Goal: Feedback & Contribution: Submit feedback/report problem

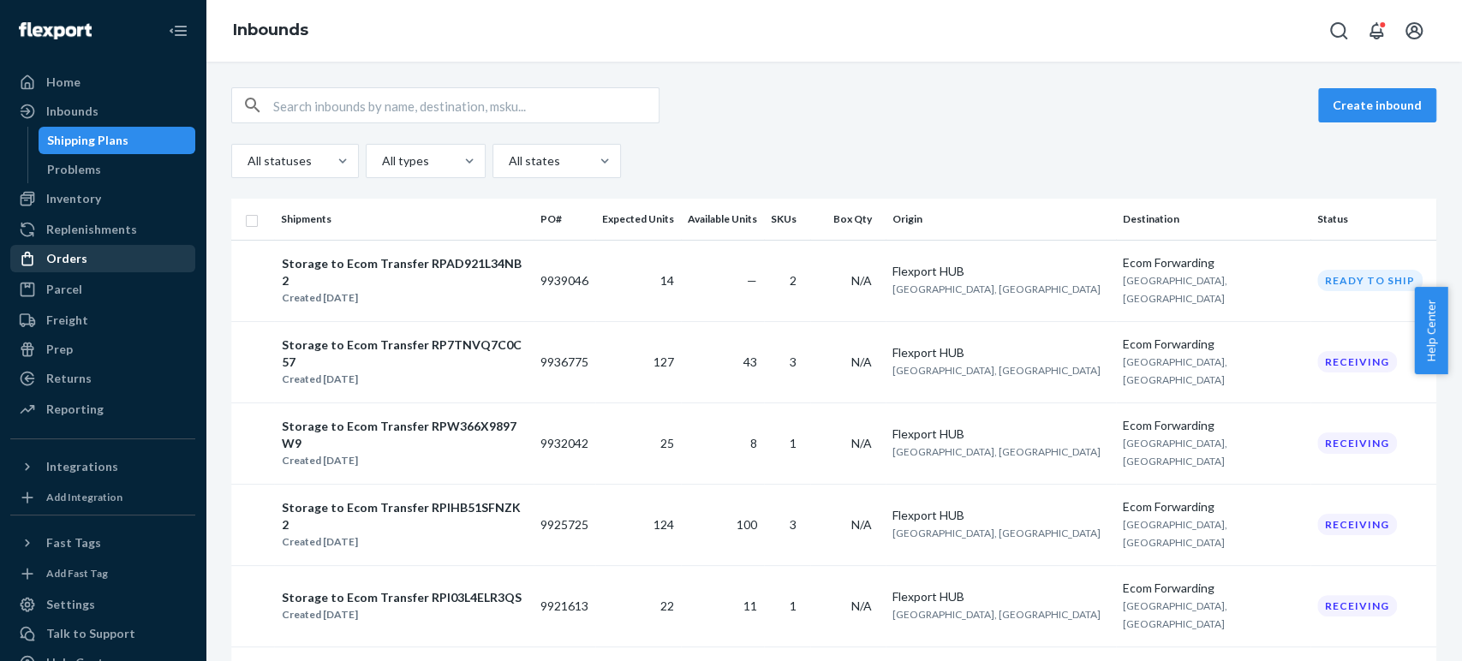
click at [80, 259] on div "Orders" at bounding box center [66, 258] width 41 height 17
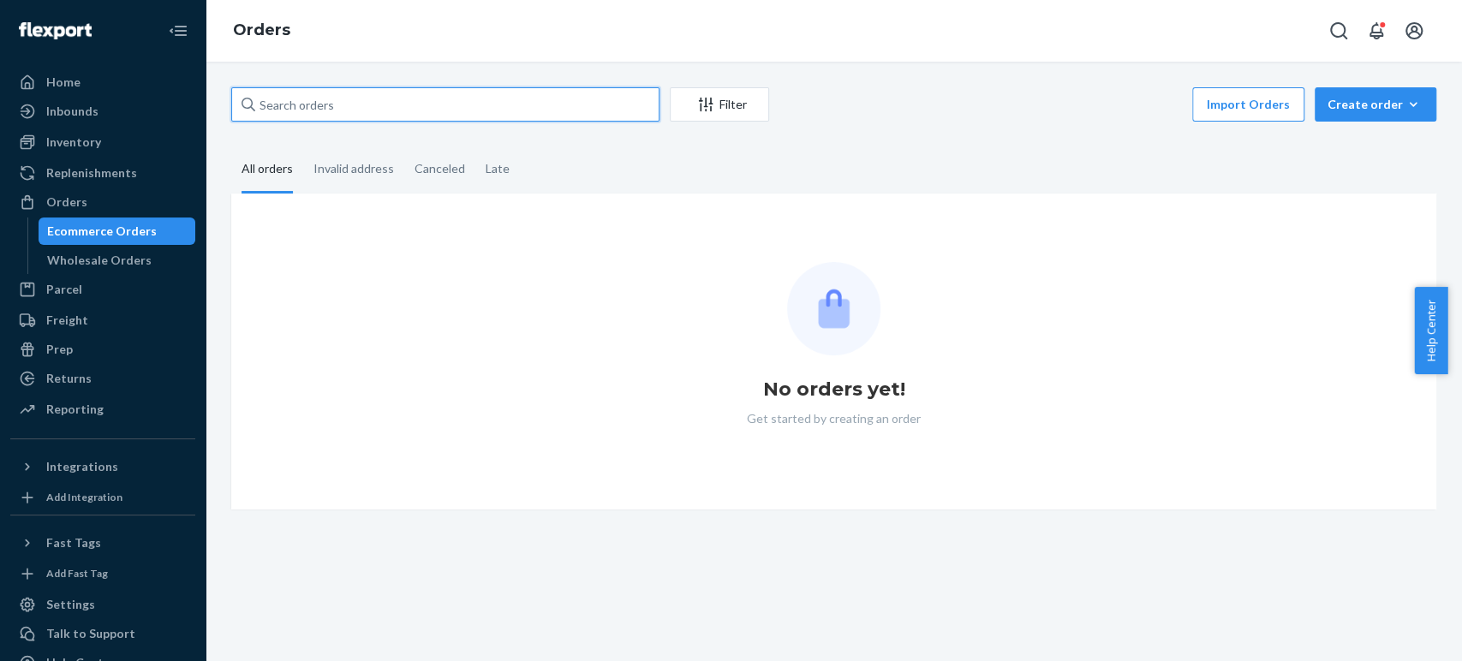
click at [358, 104] on input "text" at bounding box center [445, 104] width 428 height 34
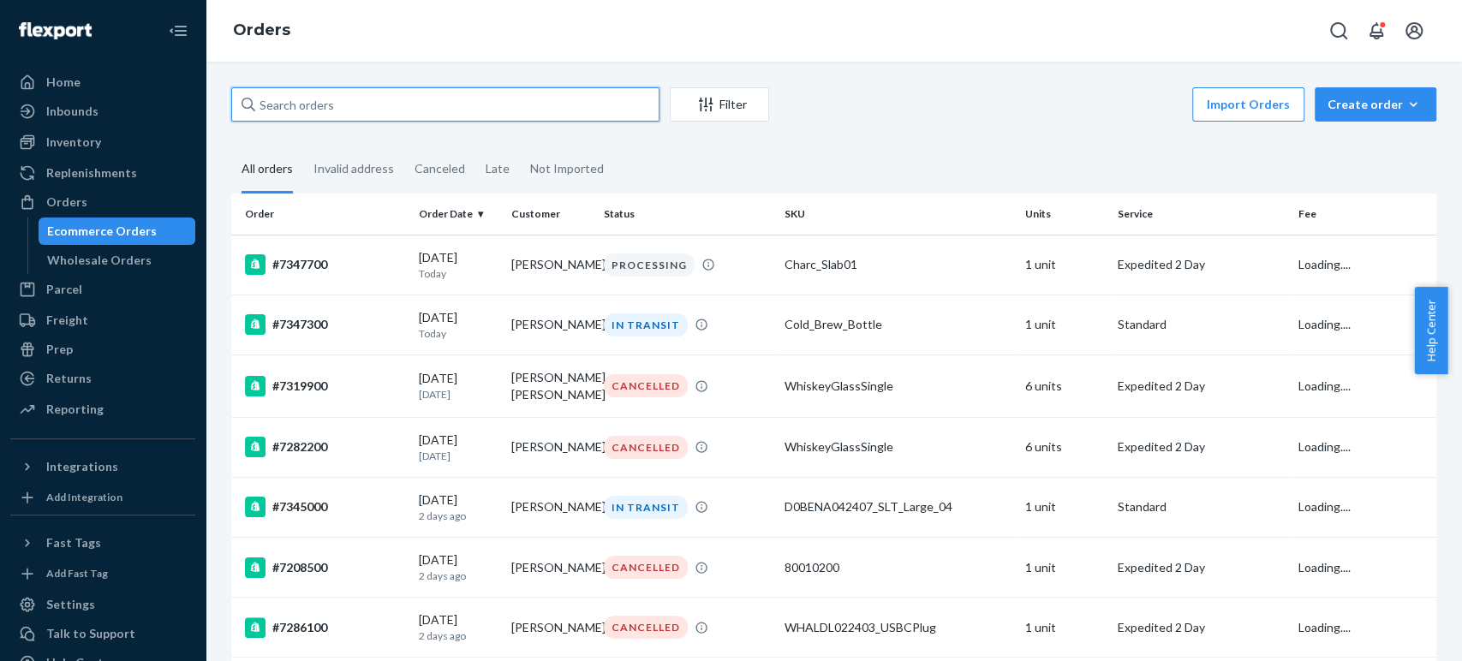
paste input "7344100"
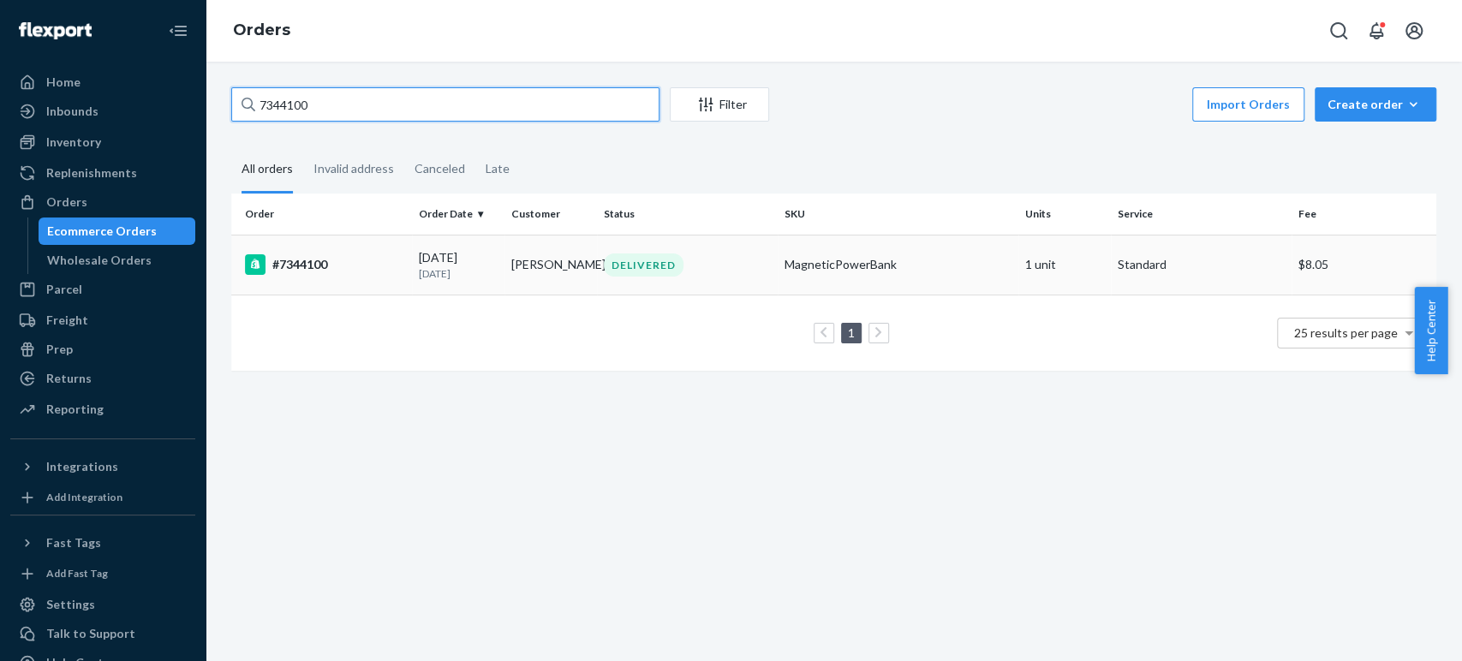
type input "7344100"
click at [400, 262] on div "#7344100" at bounding box center [325, 264] width 160 height 21
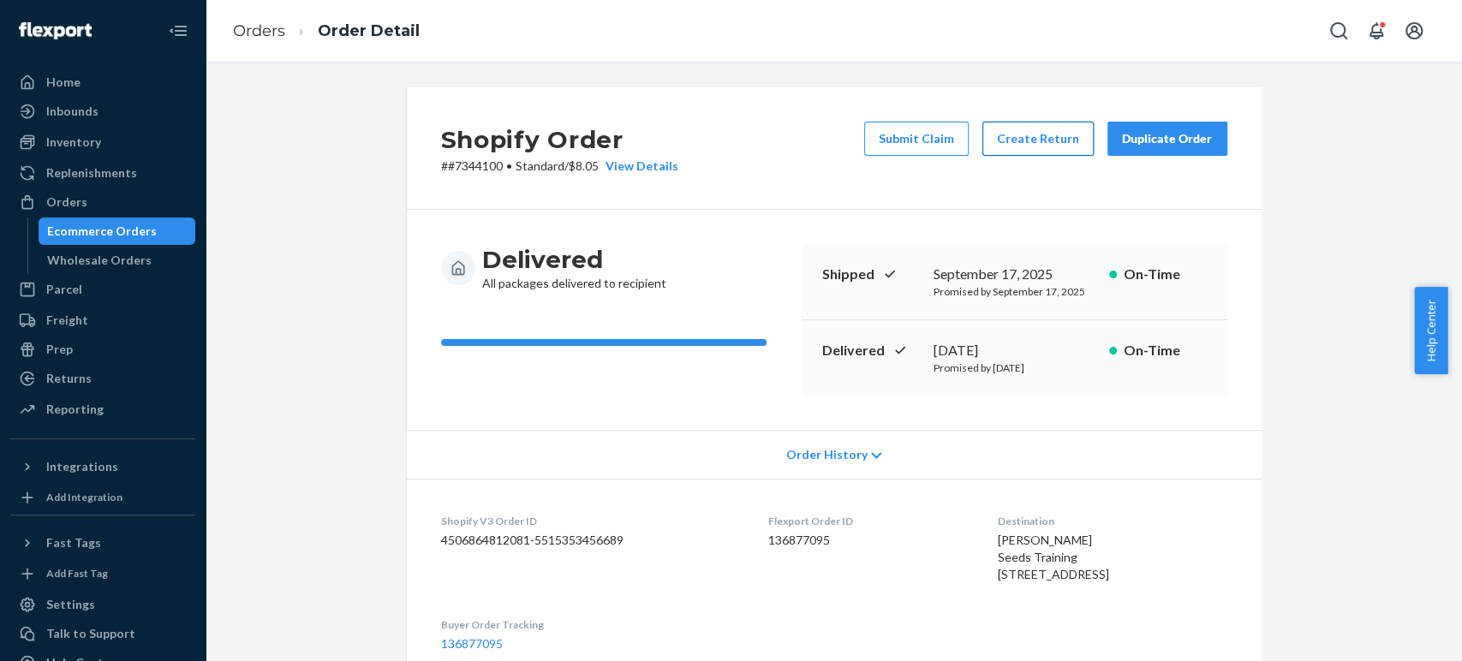
click at [1022, 135] on button "Create Return" at bounding box center [1037, 139] width 111 height 34
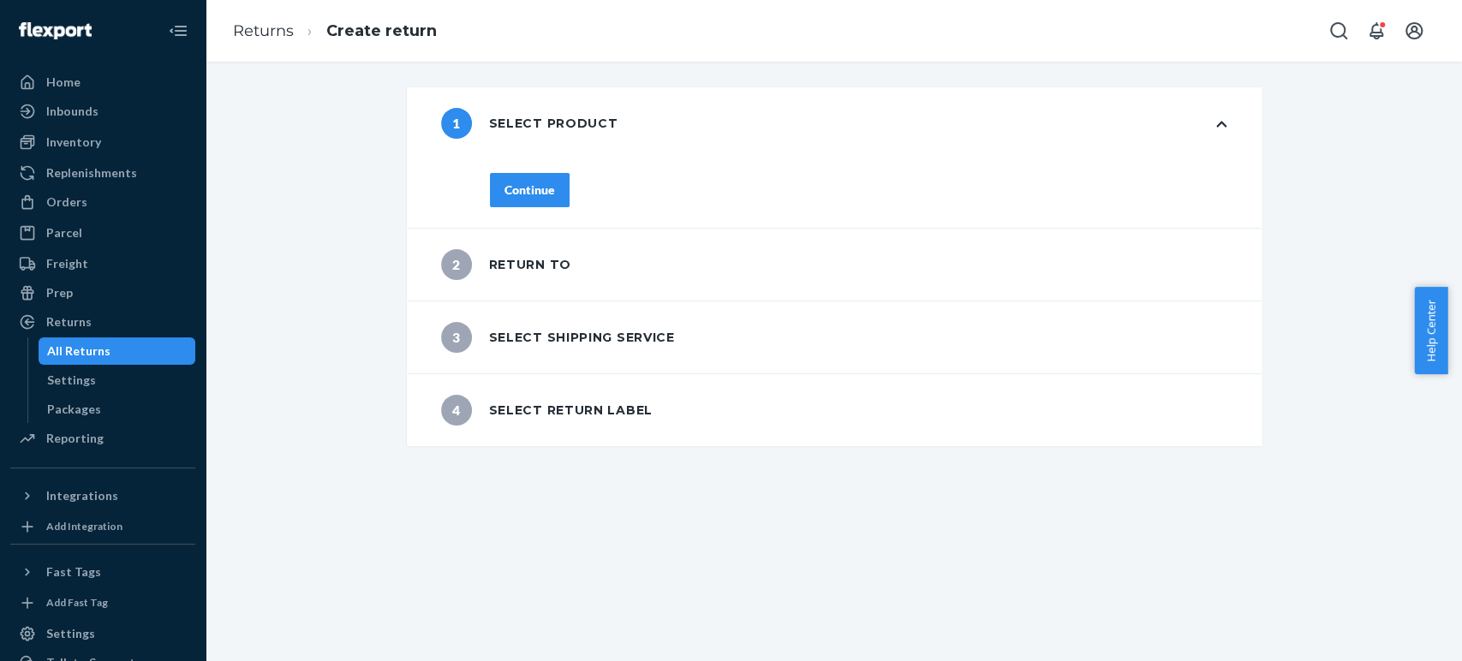
click at [551, 181] on button "Continue" at bounding box center [530, 190] width 80 height 34
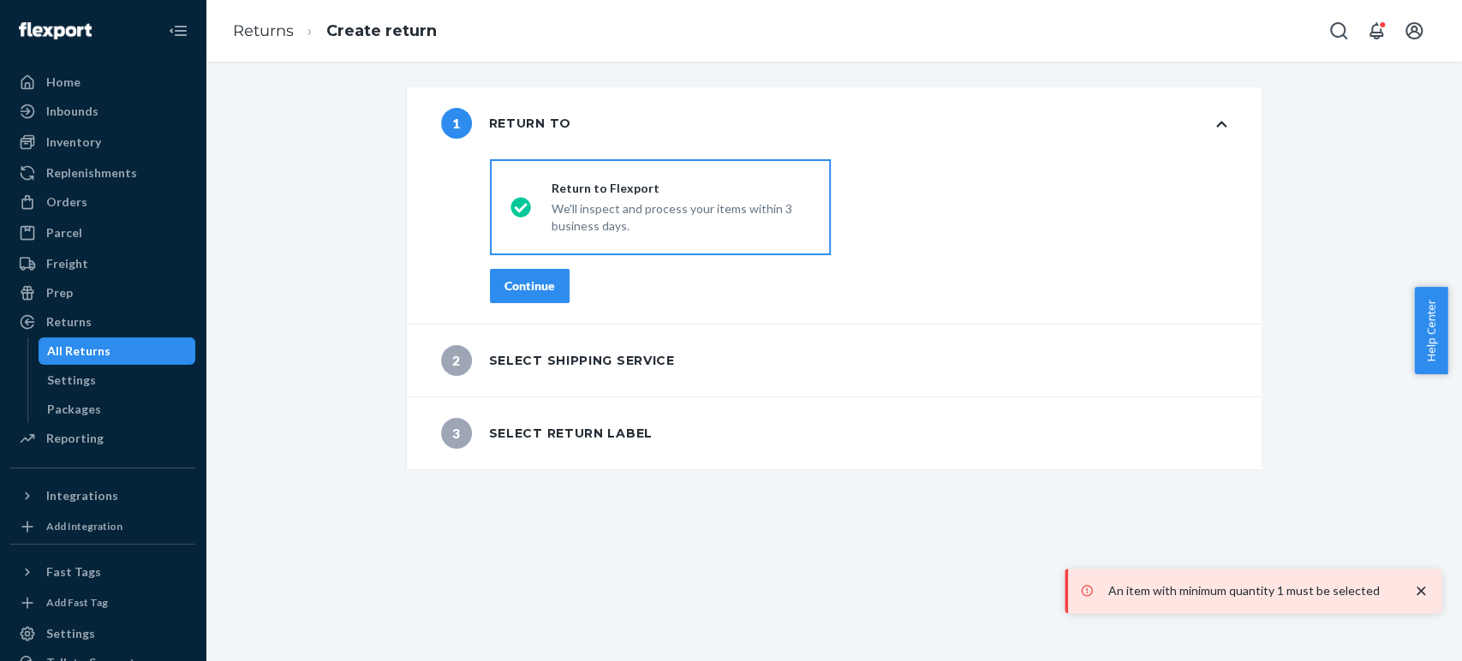
click at [531, 216] on div "Return to Flexport We'll inspect and process your items within 3 business days." at bounding box center [670, 207] width 279 height 55
click at [522, 213] on input "Return to Flexport We'll inspect and process your items within 3 business days." at bounding box center [515, 207] width 11 height 11
click at [514, 293] on div "Continue" at bounding box center [529, 285] width 51 height 17
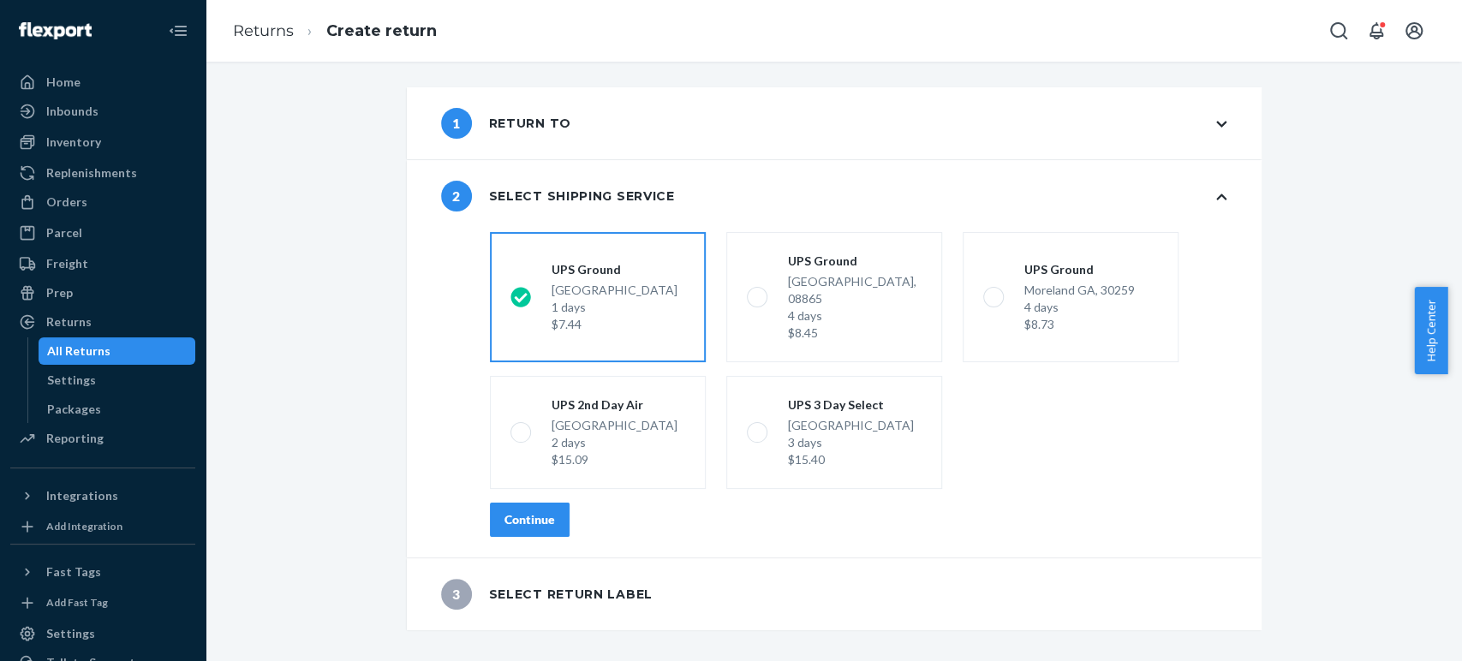
drag, startPoint x: 1363, startPoint y: 504, endPoint x: 1363, endPoint y: 491, distance: 13.7
click at [1363, 494] on div "1 Return to 2 Select shipping service shippingRatesRadioGroup [GEOGRAPHIC_DATA]…" at bounding box center [833, 358] width 1231 height 543
click at [528, 511] on div "Continue" at bounding box center [529, 519] width 51 height 17
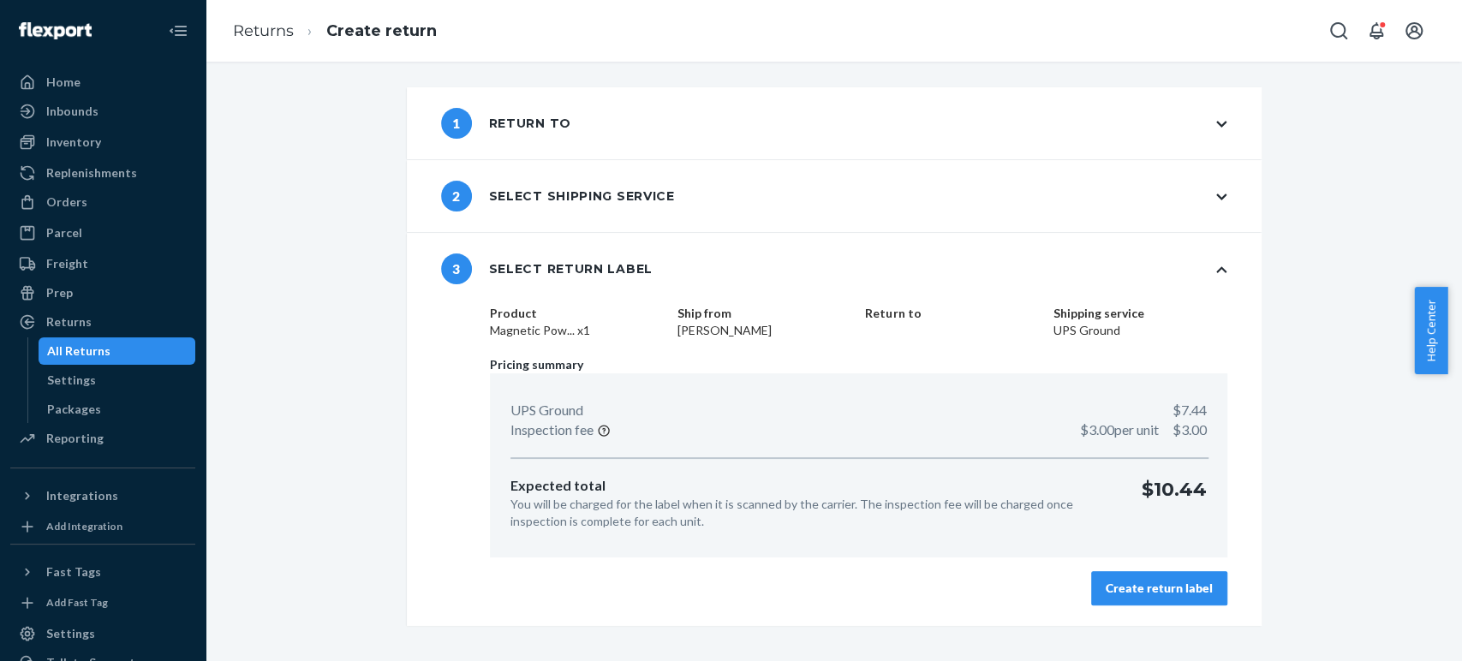
click at [1146, 582] on div "Create return label" at bounding box center [1159, 588] width 107 height 17
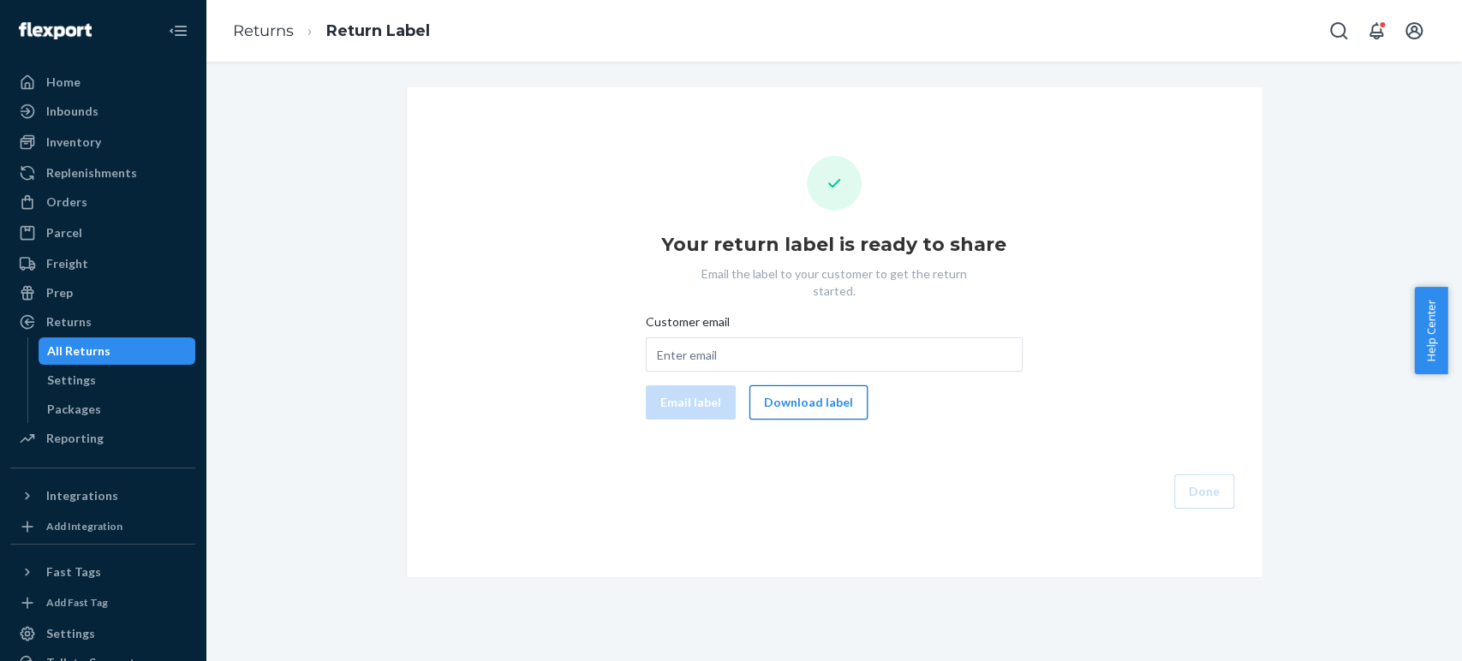
click at [791, 386] on button "Download label" at bounding box center [808, 402] width 118 height 34
click at [75, 209] on div "Orders" at bounding box center [66, 202] width 41 height 17
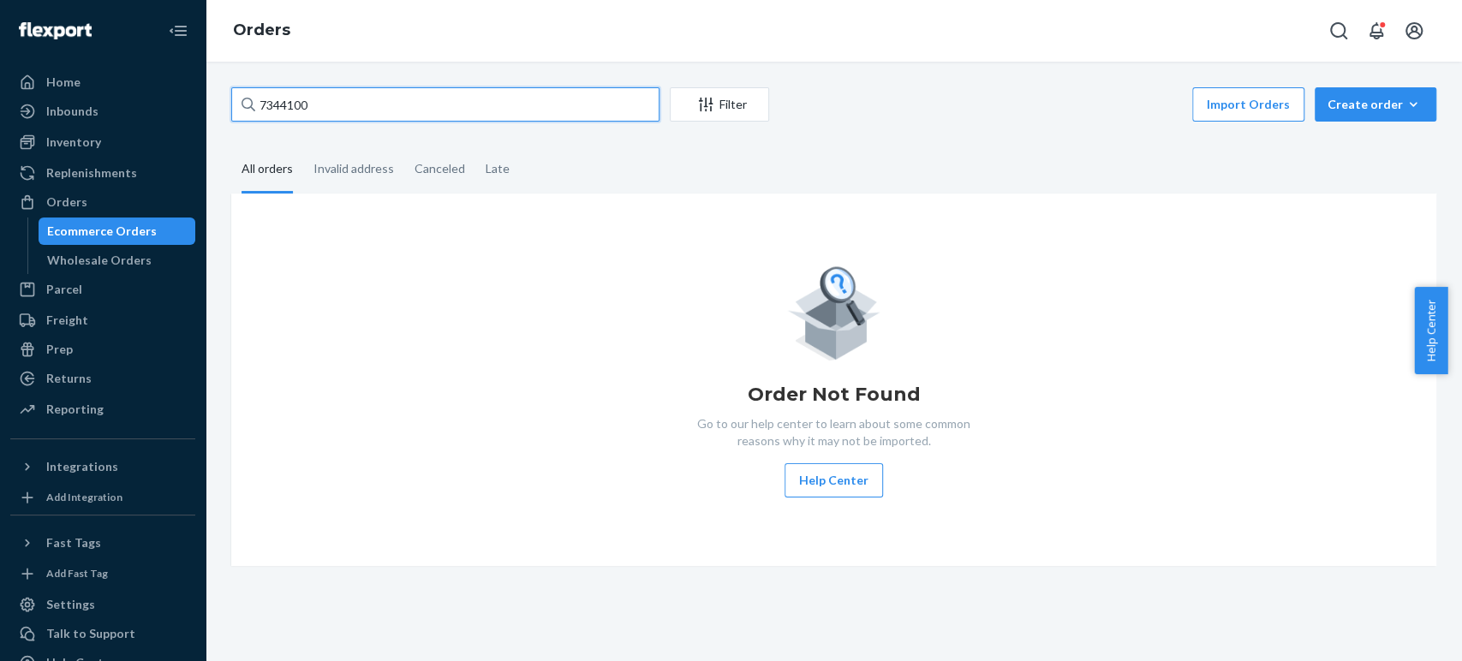
click at [349, 100] on input "7344100" at bounding box center [445, 104] width 428 height 34
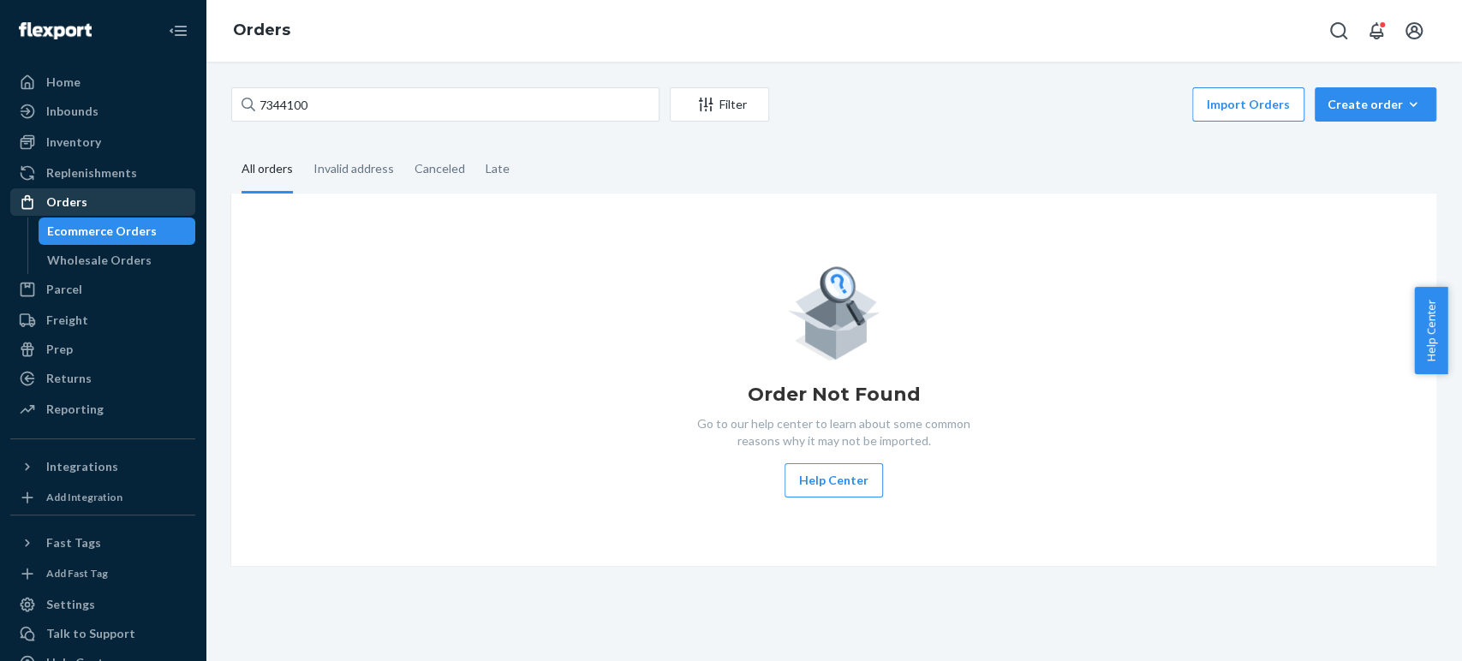
click at [67, 200] on div "Orders" at bounding box center [66, 202] width 41 height 17
click at [63, 142] on div "Inventory" at bounding box center [73, 142] width 55 height 17
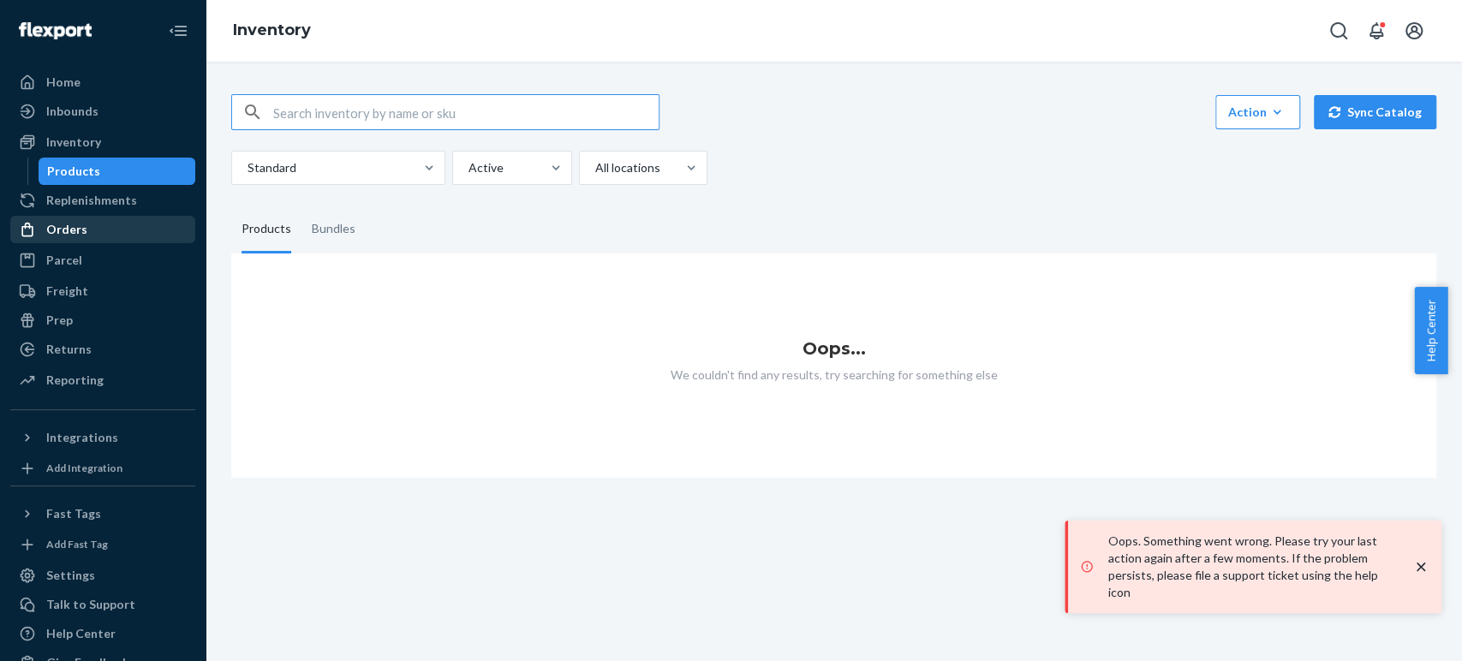
click at [69, 223] on div "Orders" at bounding box center [66, 229] width 41 height 17
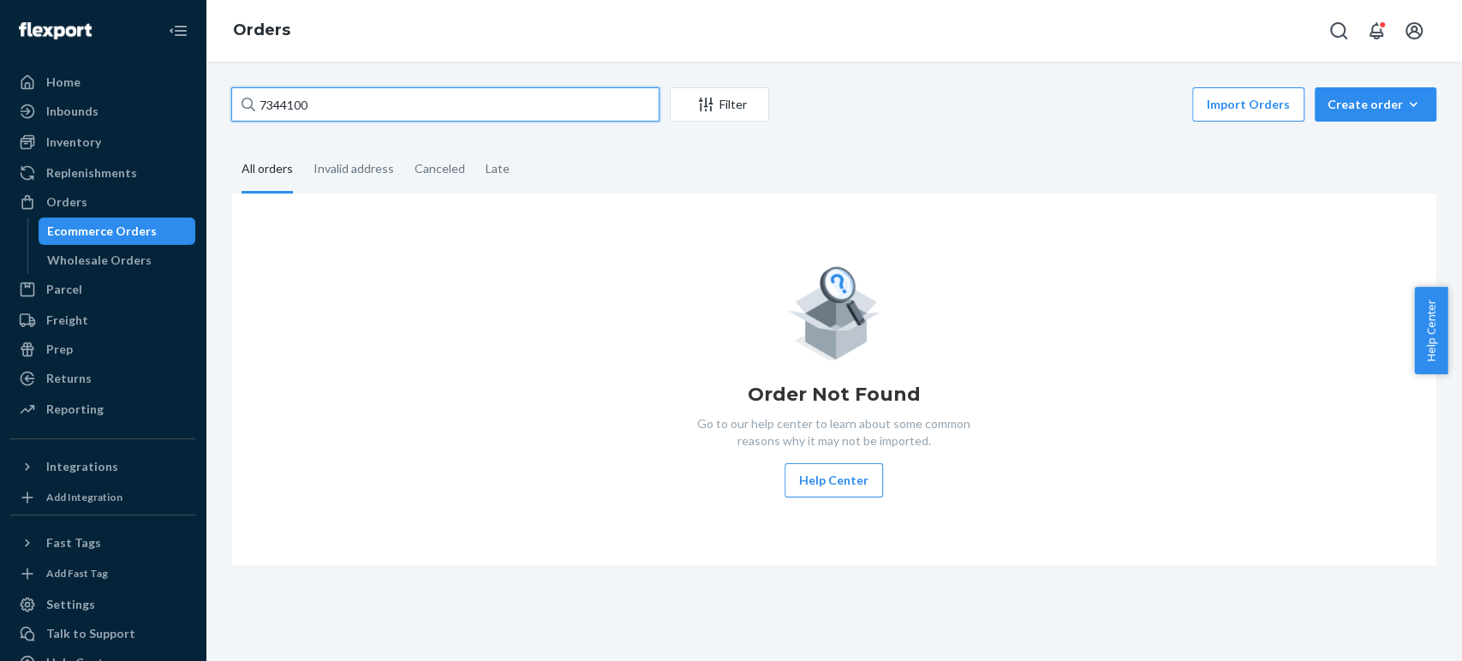
click at [273, 104] on input "7344100" at bounding box center [445, 104] width 428 height 34
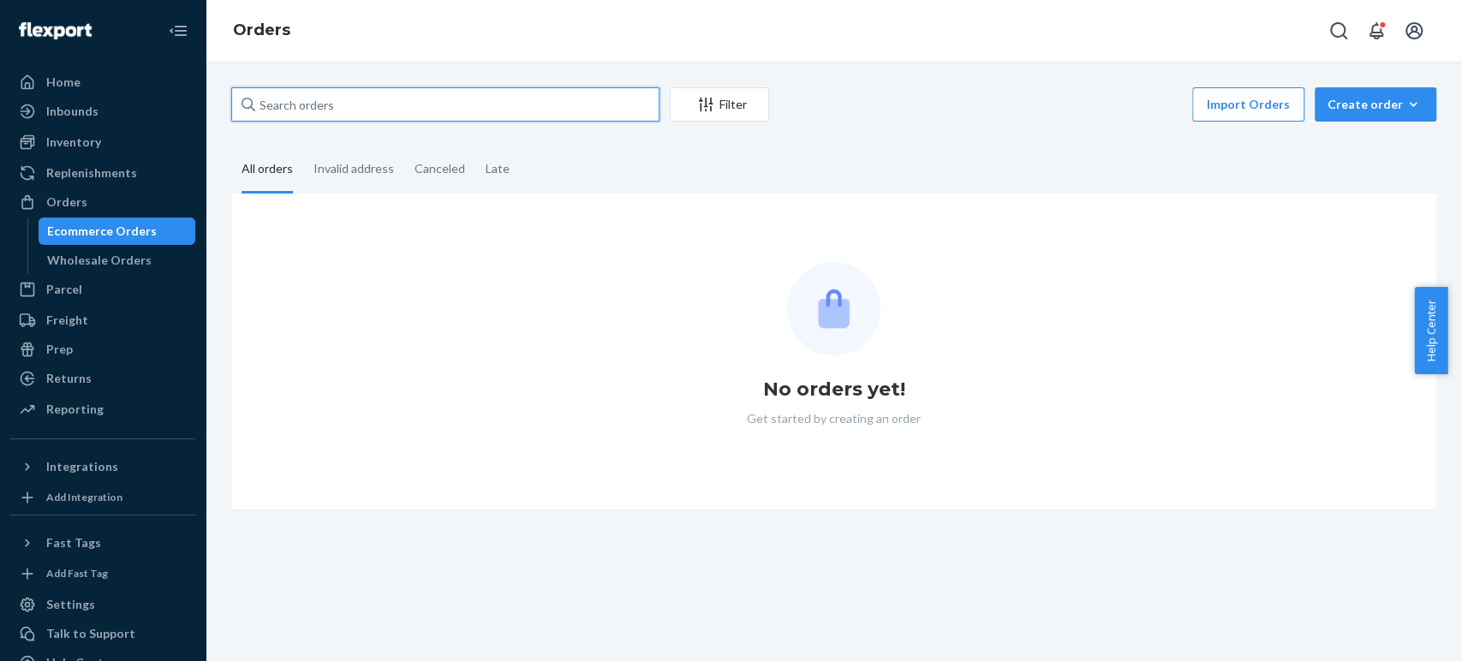
paste input "7344100"
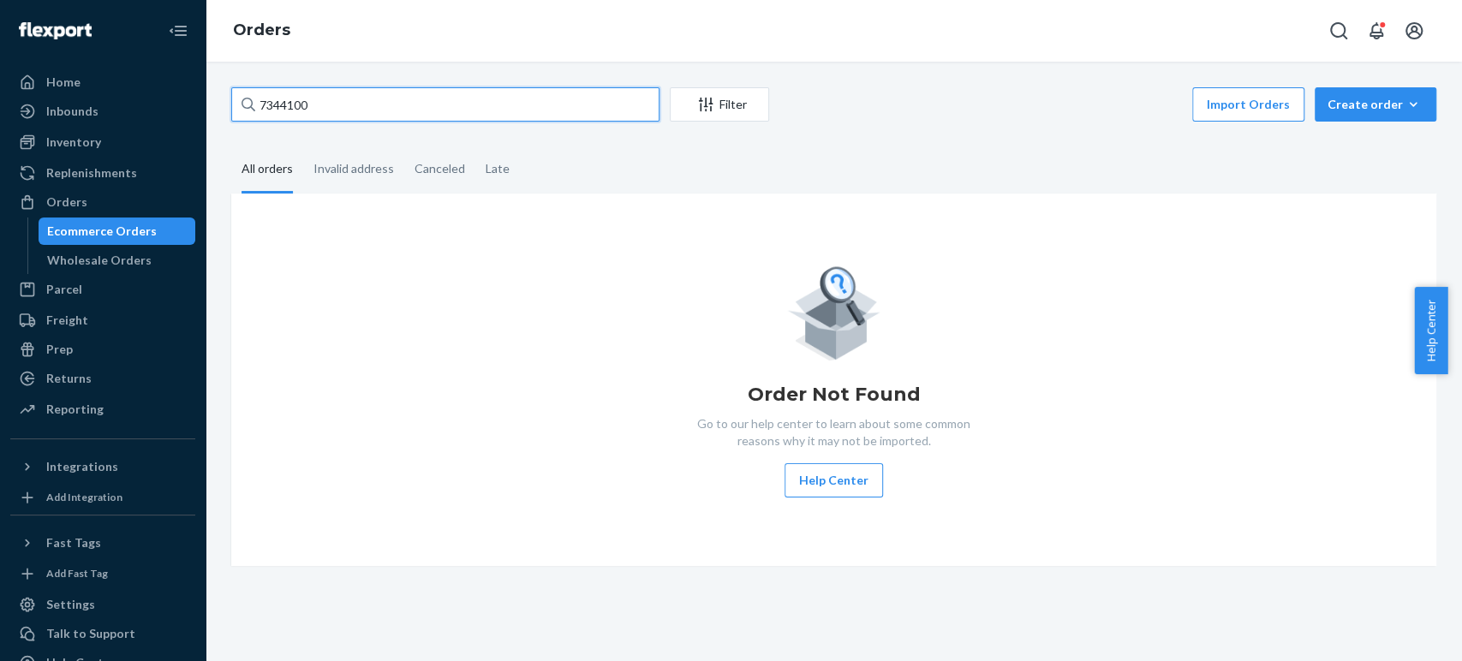
click at [375, 101] on input "7344100" at bounding box center [445, 104] width 428 height 34
click at [274, 103] on input "7344100" at bounding box center [445, 104] width 428 height 34
click at [274, 101] on input "7344100" at bounding box center [445, 104] width 428 height 34
drag, startPoint x: 367, startPoint y: 113, endPoint x: 163, endPoint y: 107, distance: 203.9
click at [163, 107] on div "Home Inbounds Shipping Plans Problems Inventory Products Replenishments Orders …" at bounding box center [731, 330] width 1462 height 661
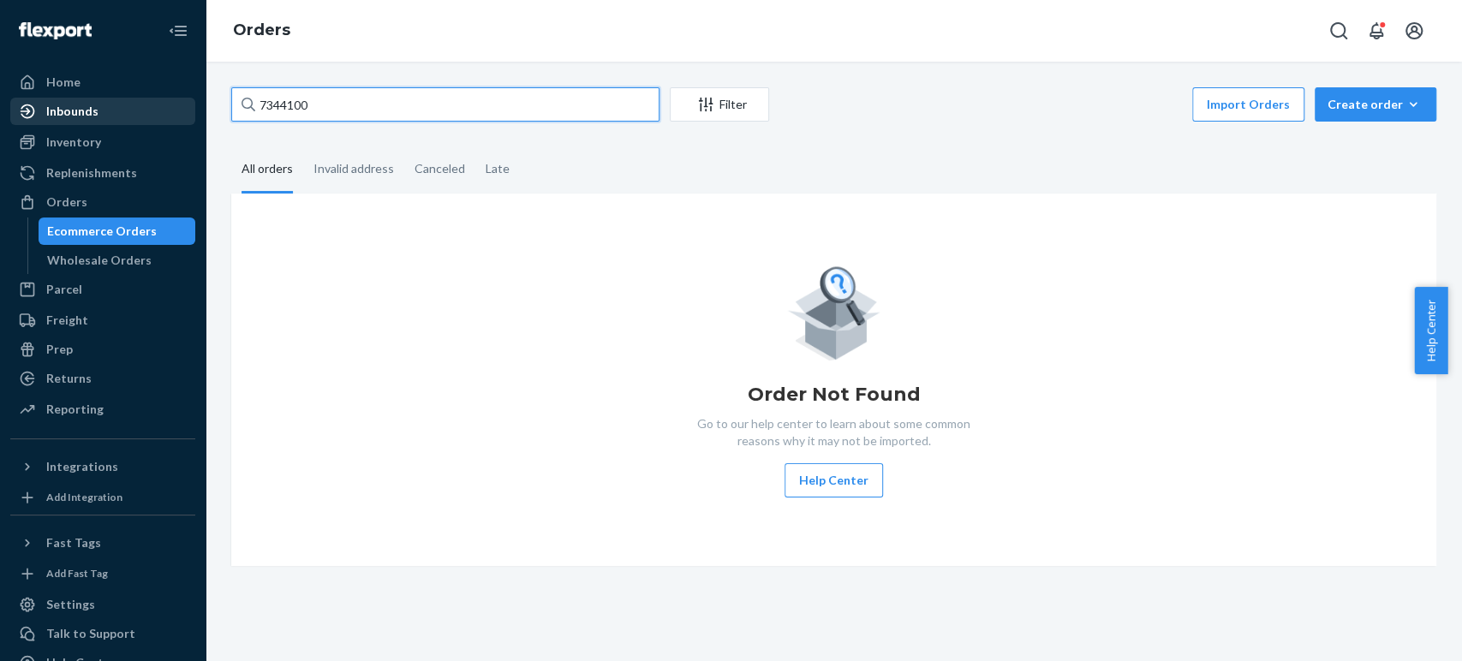
paste input "[PERSON_NAME]"
type input "[PERSON_NAME]"
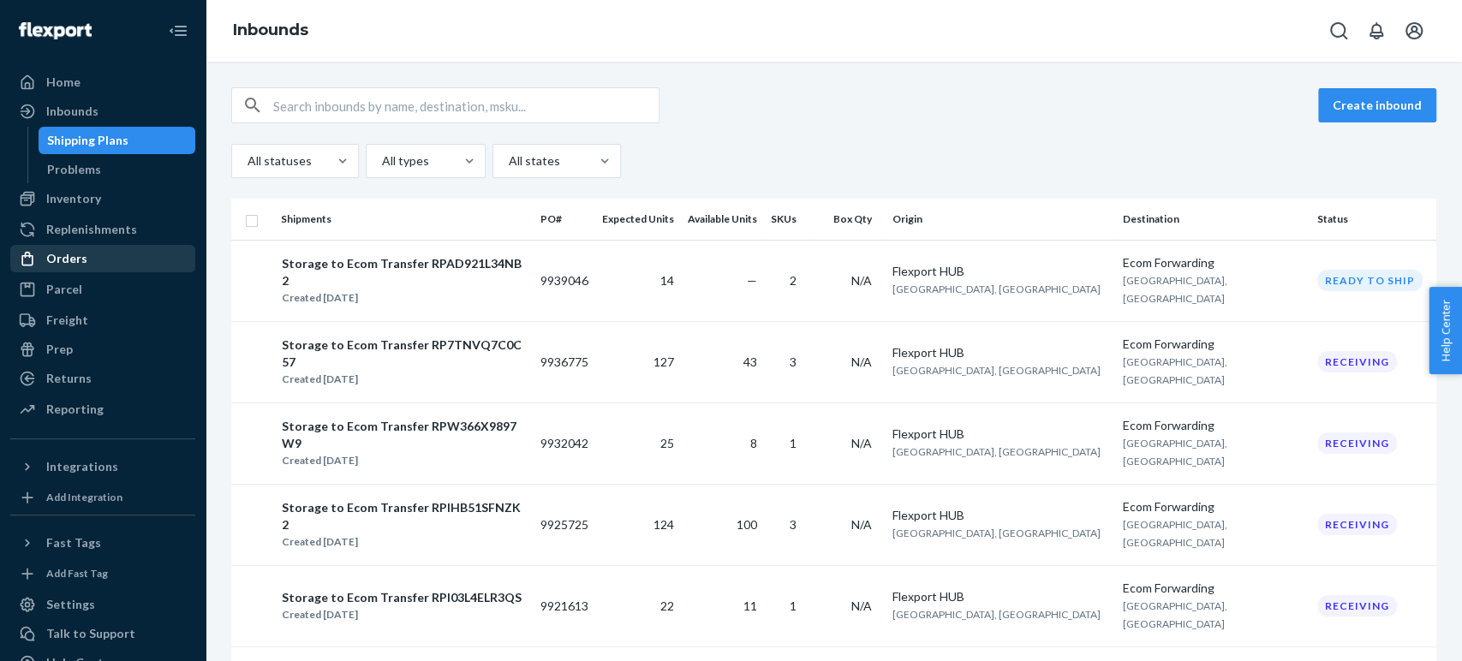
click at [60, 260] on div "Orders" at bounding box center [66, 258] width 41 height 17
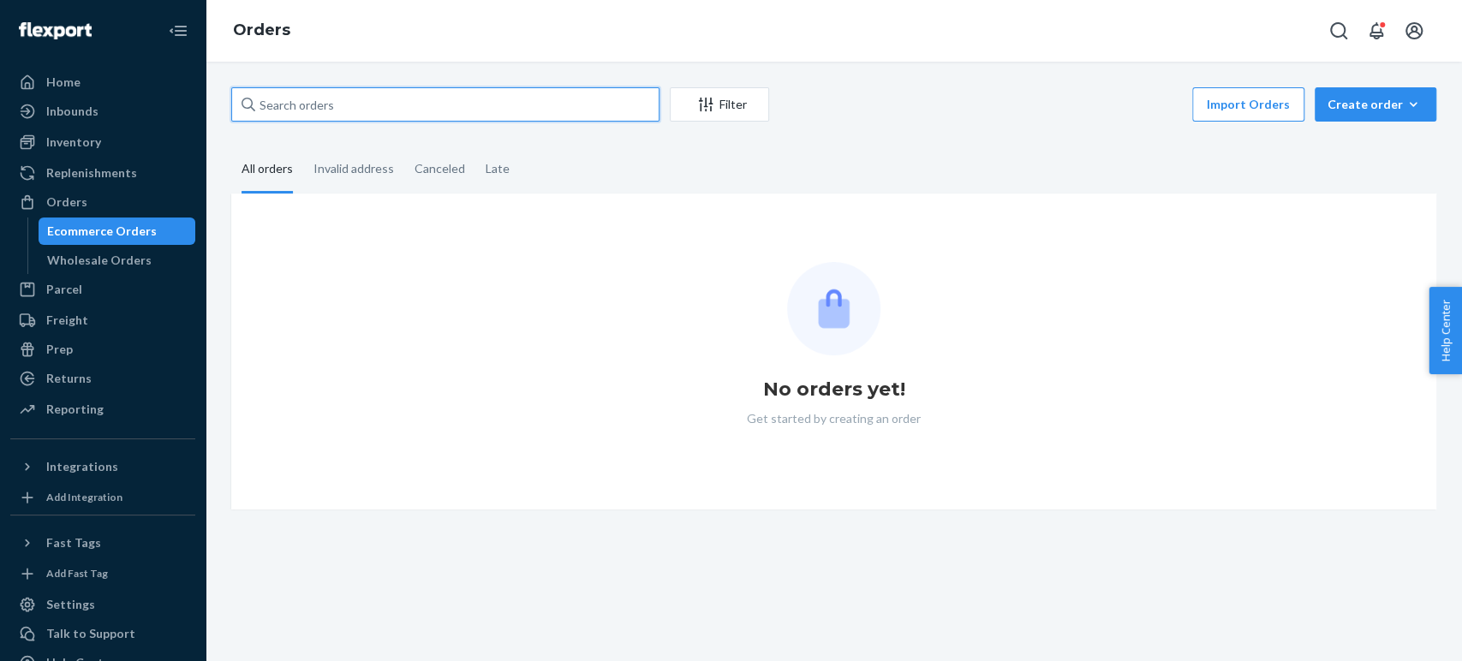
click at [311, 120] on input "text" at bounding box center [445, 104] width 428 height 34
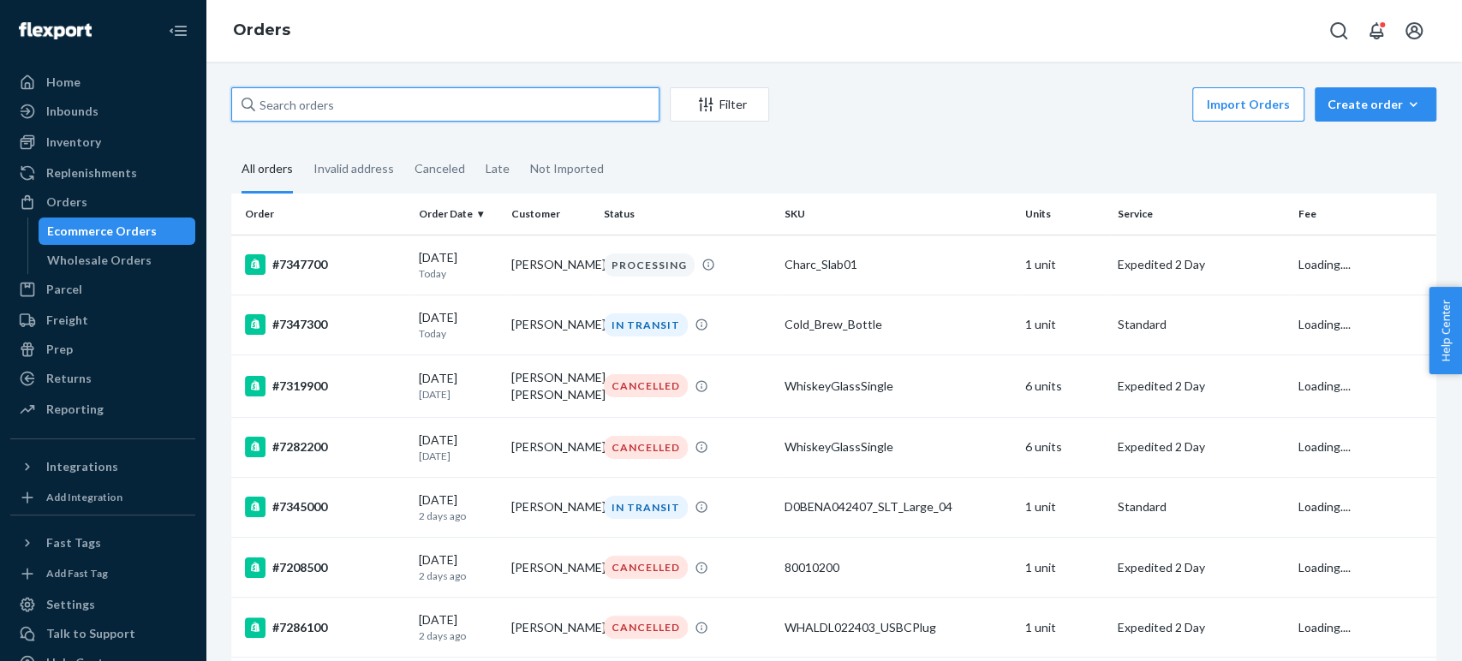
paste input "7344100"
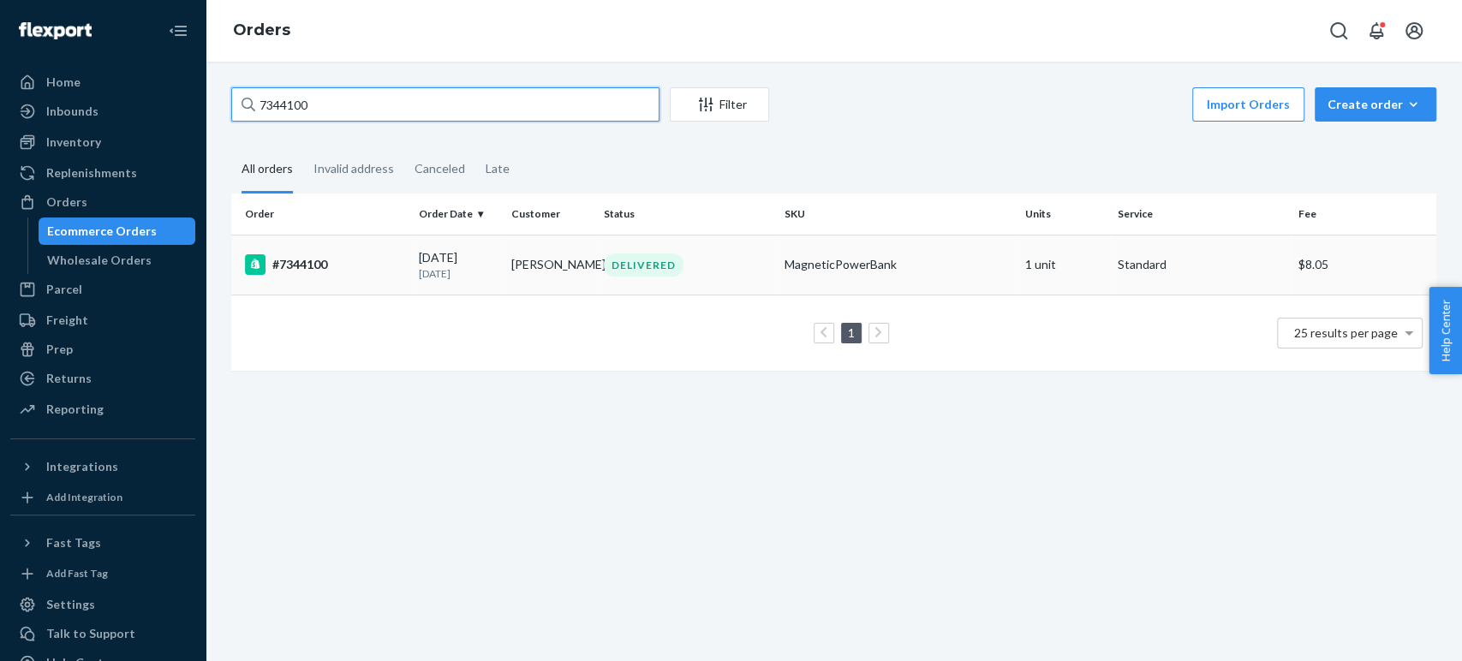
type input "7344100"
click at [336, 264] on div "#7344100" at bounding box center [325, 264] width 160 height 21
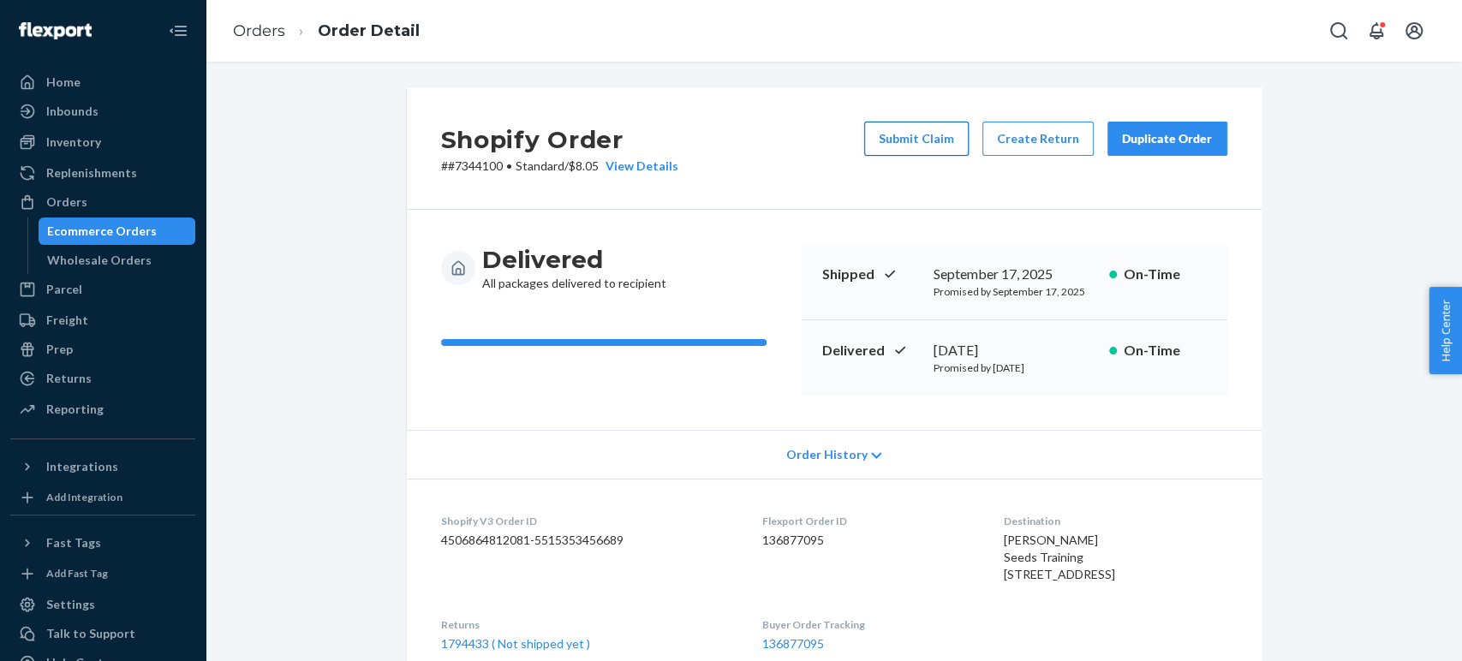
click at [906, 134] on button "Submit Claim" at bounding box center [916, 139] width 104 height 34
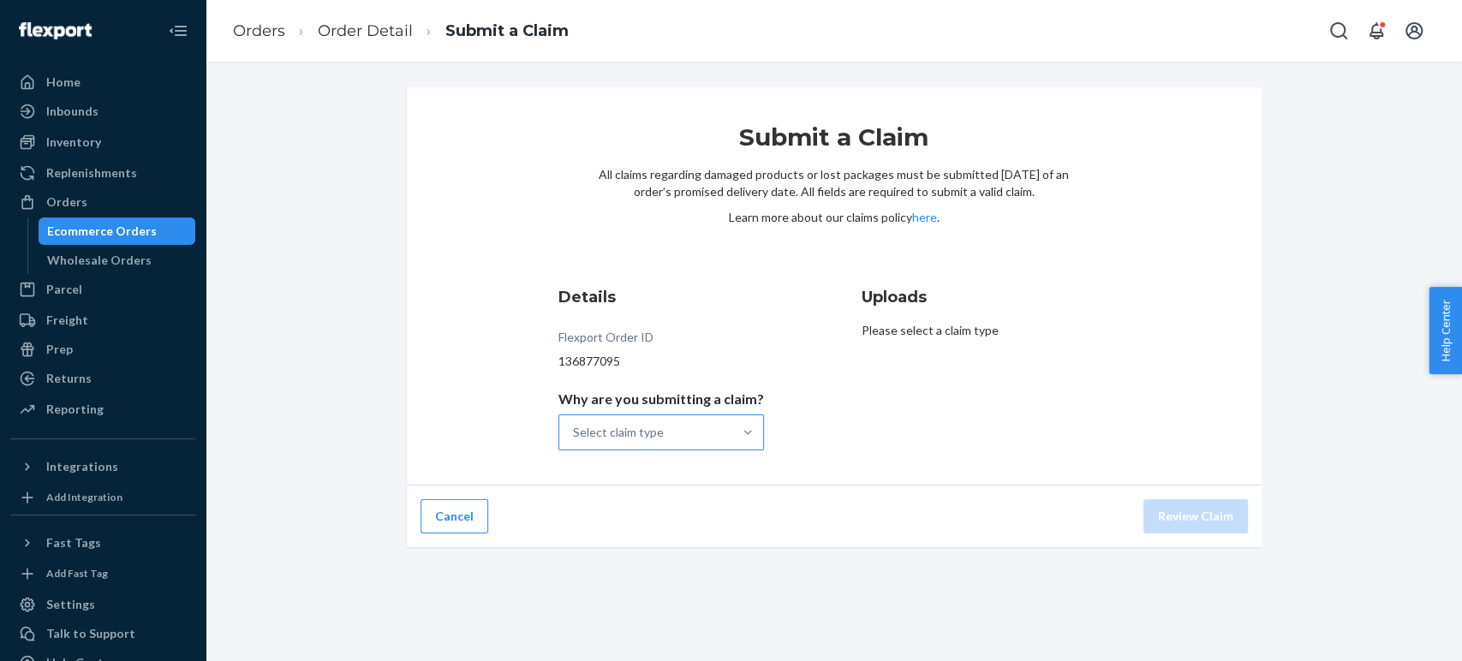
click at [732, 430] on div at bounding box center [747, 432] width 31 height 17
click at [575, 430] on input "Why are you submitting a claim? Select claim type" at bounding box center [574, 432] width 2 height 17
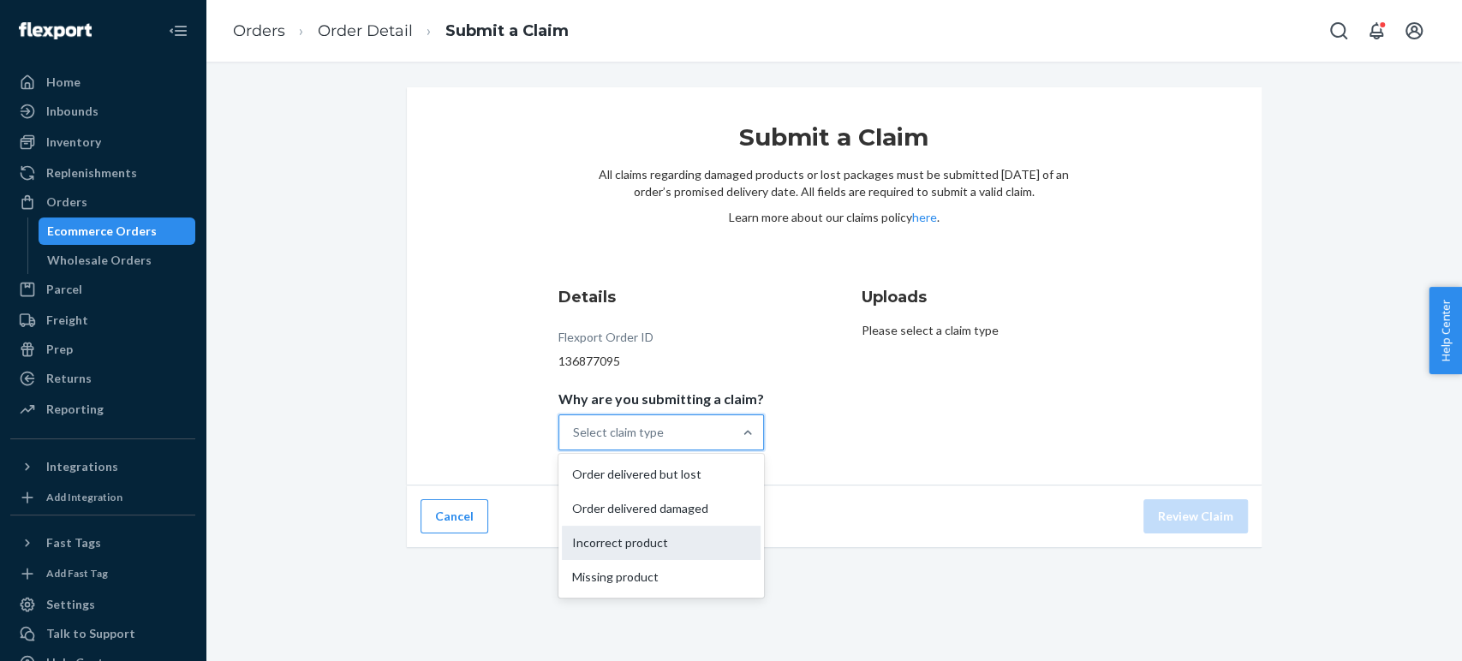
click at [653, 544] on div "Incorrect product" at bounding box center [661, 543] width 199 height 34
click at [575, 441] on input "Why are you submitting a claim? option Incorrect product focused, 0 of 4. 4 res…" at bounding box center [574, 432] width 2 height 17
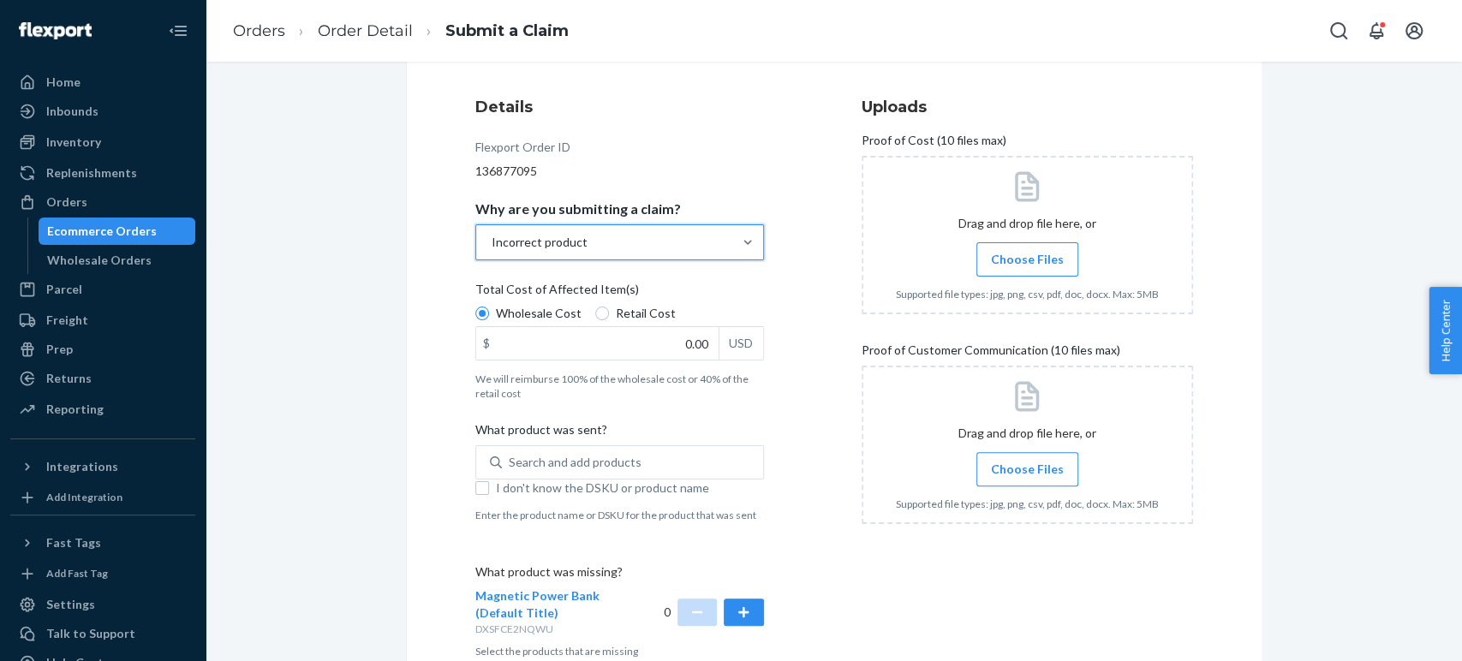
scroll to position [95, 0]
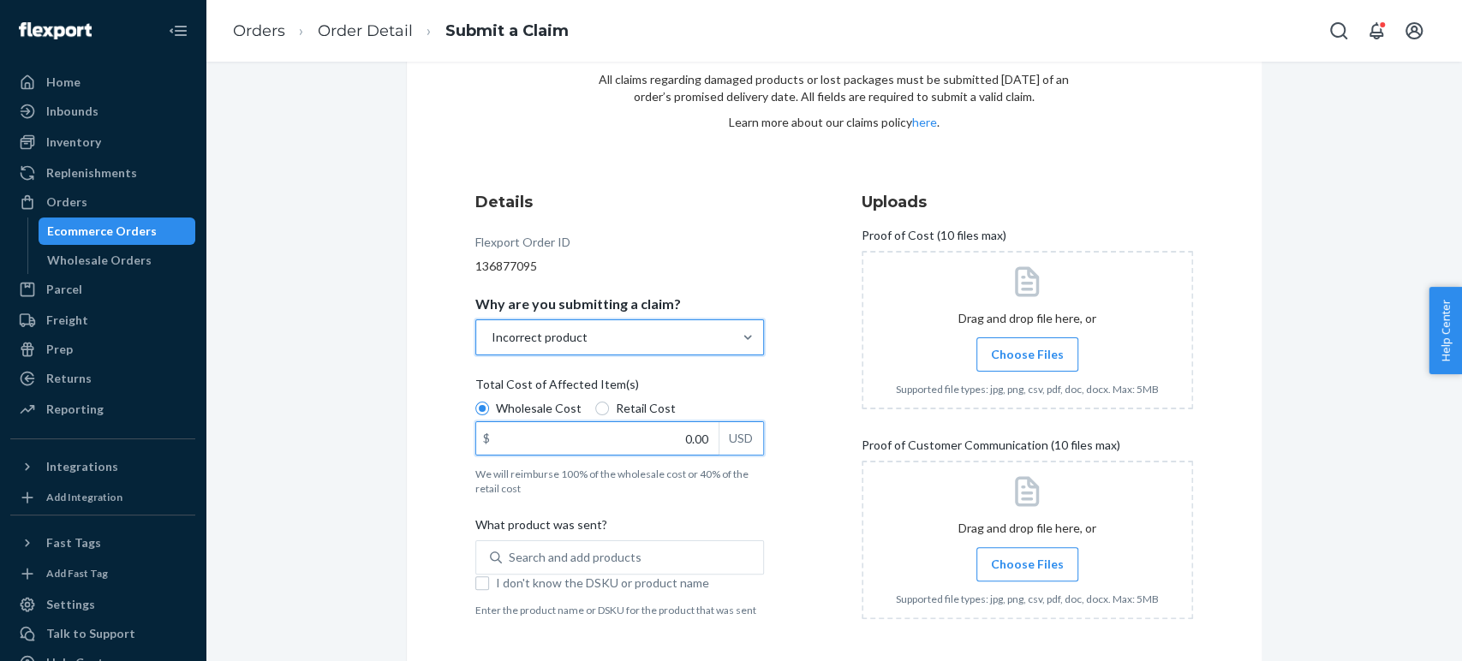
click at [671, 444] on input "0.00" at bounding box center [597, 438] width 242 height 33
type input "7.30"
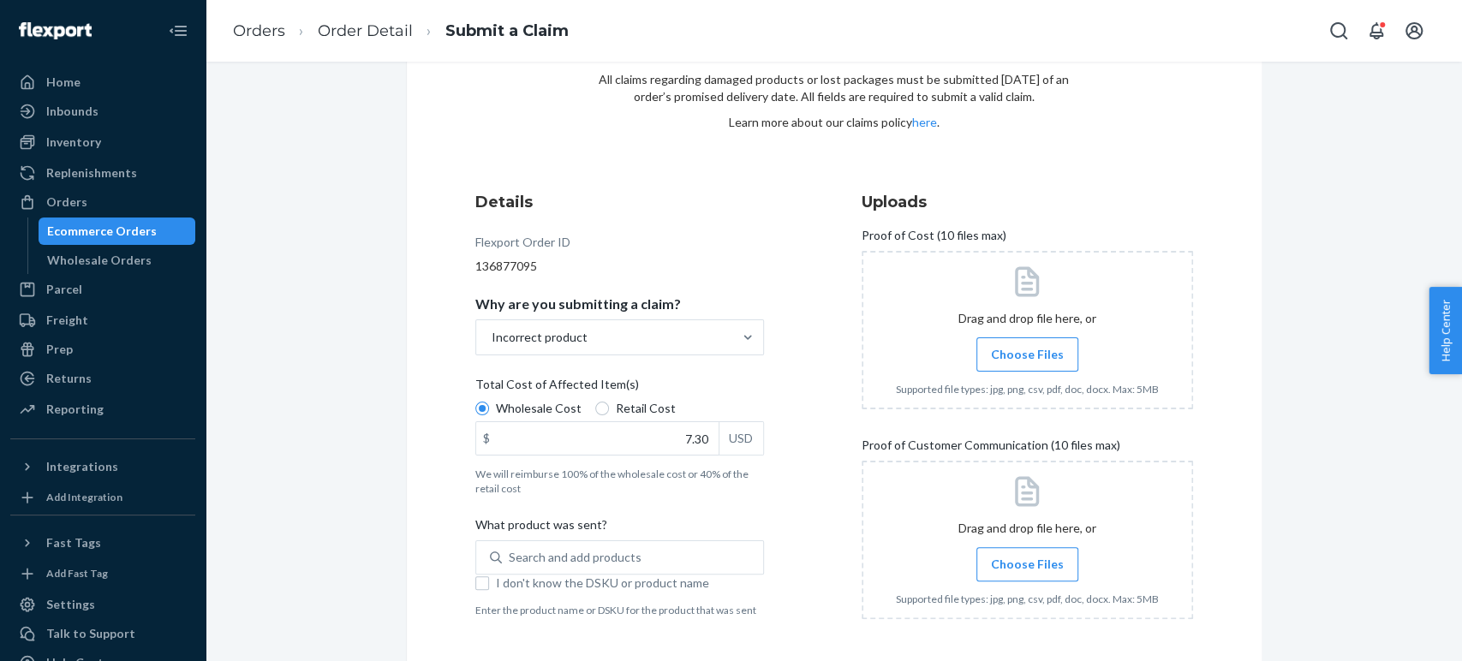
click at [770, 483] on div "Details Flexport Order ID 136877095 Why are you submitting a claim? Incorrect p…" at bounding box center [640, 472] width 331 height 583
click at [1009, 363] on label "Choose Files" at bounding box center [1027, 354] width 102 height 34
click at [1027, 363] on input "Choose Files" at bounding box center [1027, 354] width 1 height 19
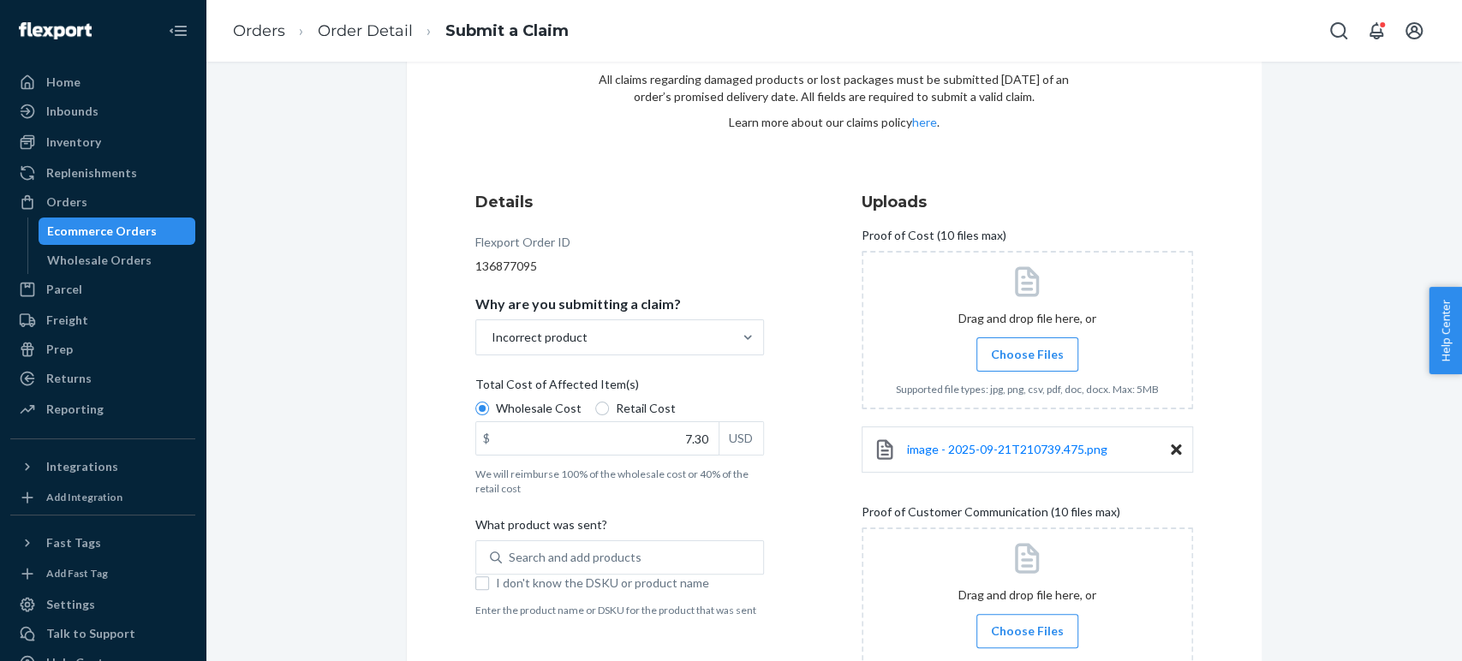
click at [1374, 360] on div "Submit a Claim All claims regarding damaged products or lost packages must be s…" at bounding box center [833, 421] width 1231 height 859
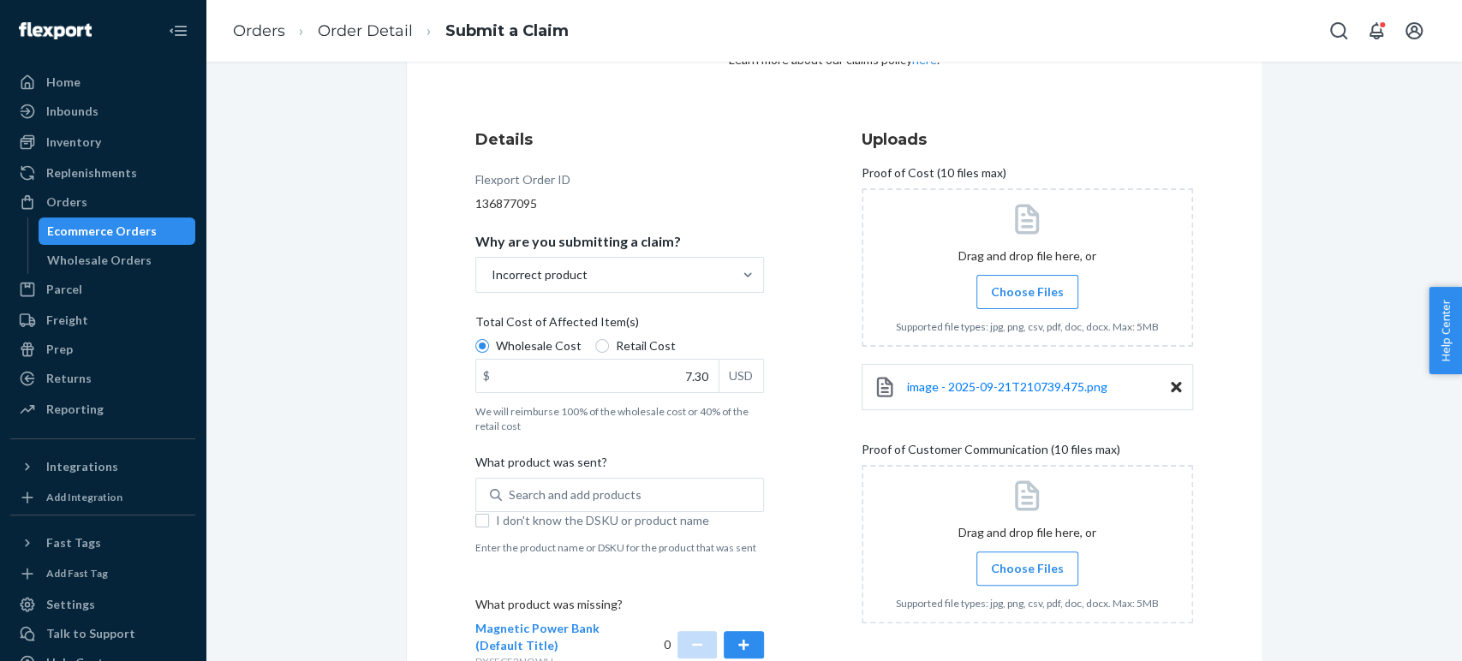
scroll to position [190, 0]
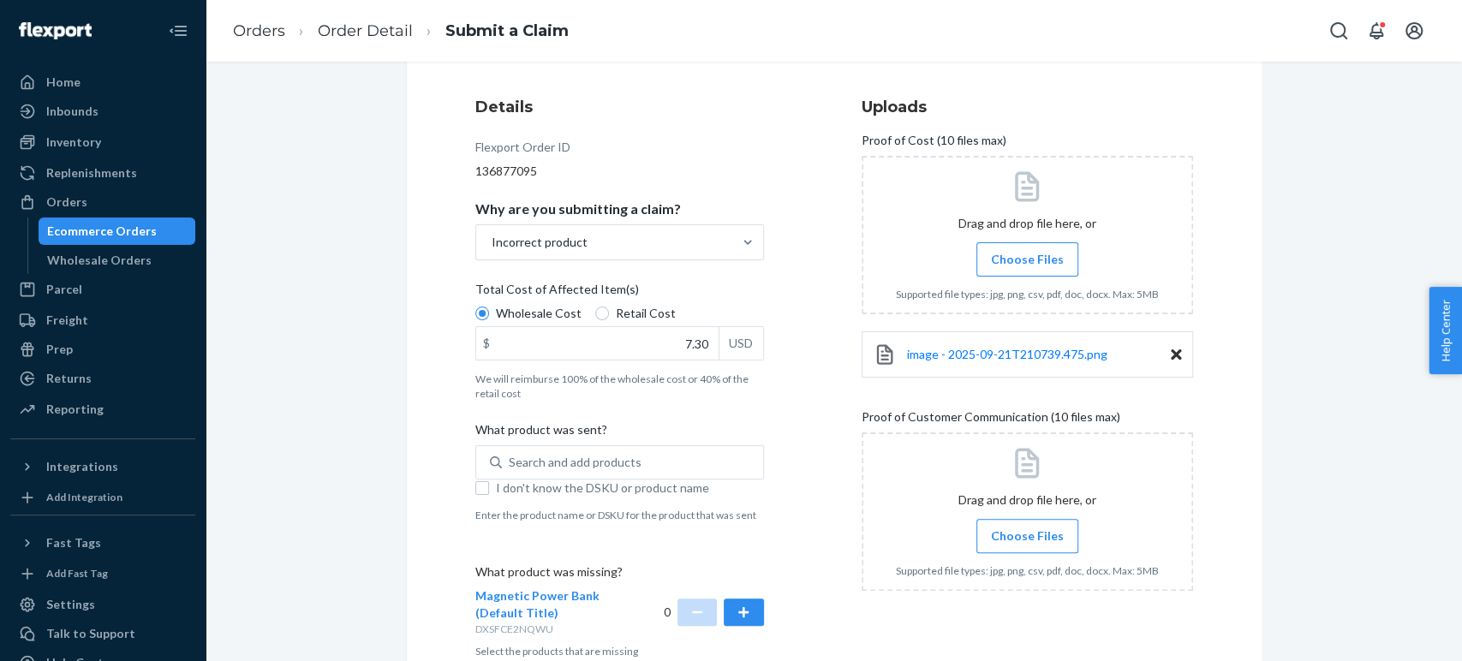
click at [993, 539] on span "Choose Files" at bounding box center [1027, 536] width 73 height 17
click at [1027, 539] on input "Choose Files" at bounding box center [1027, 536] width 1 height 19
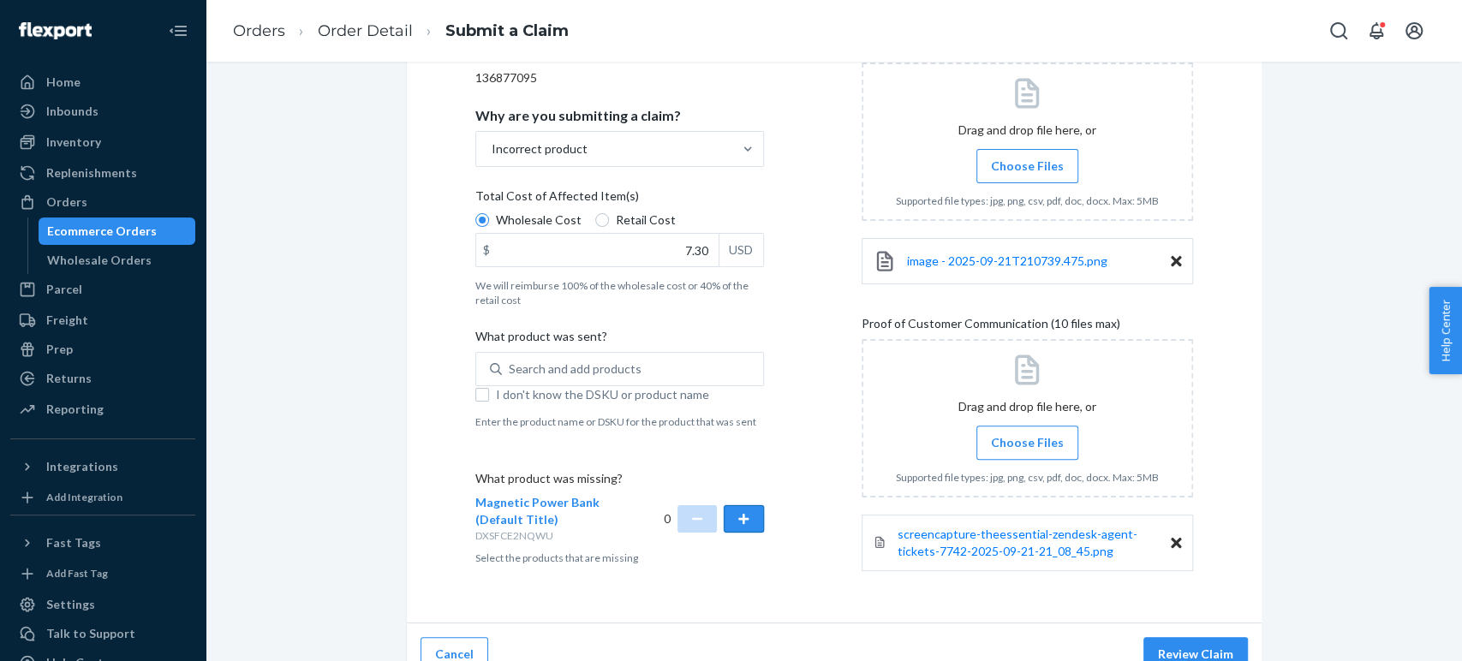
click at [733, 515] on button "button" at bounding box center [743, 518] width 39 height 27
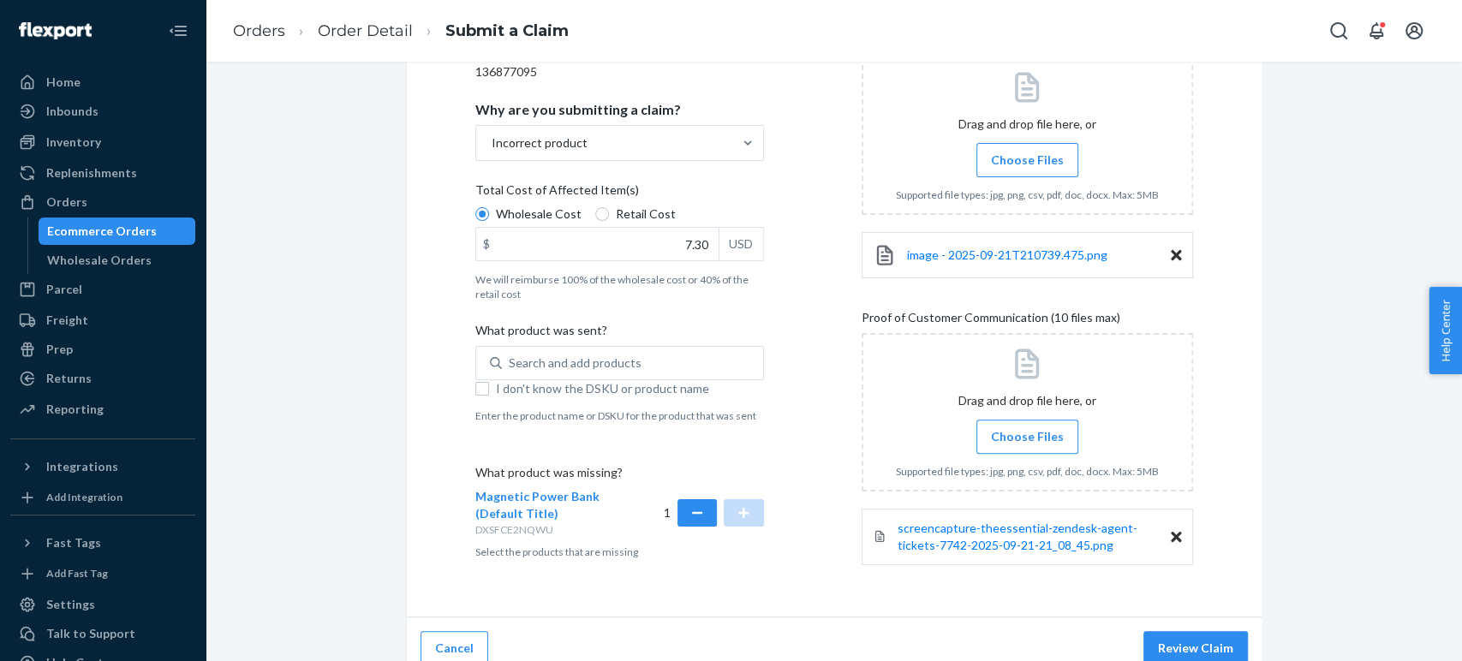
scroll to position [307, 0]
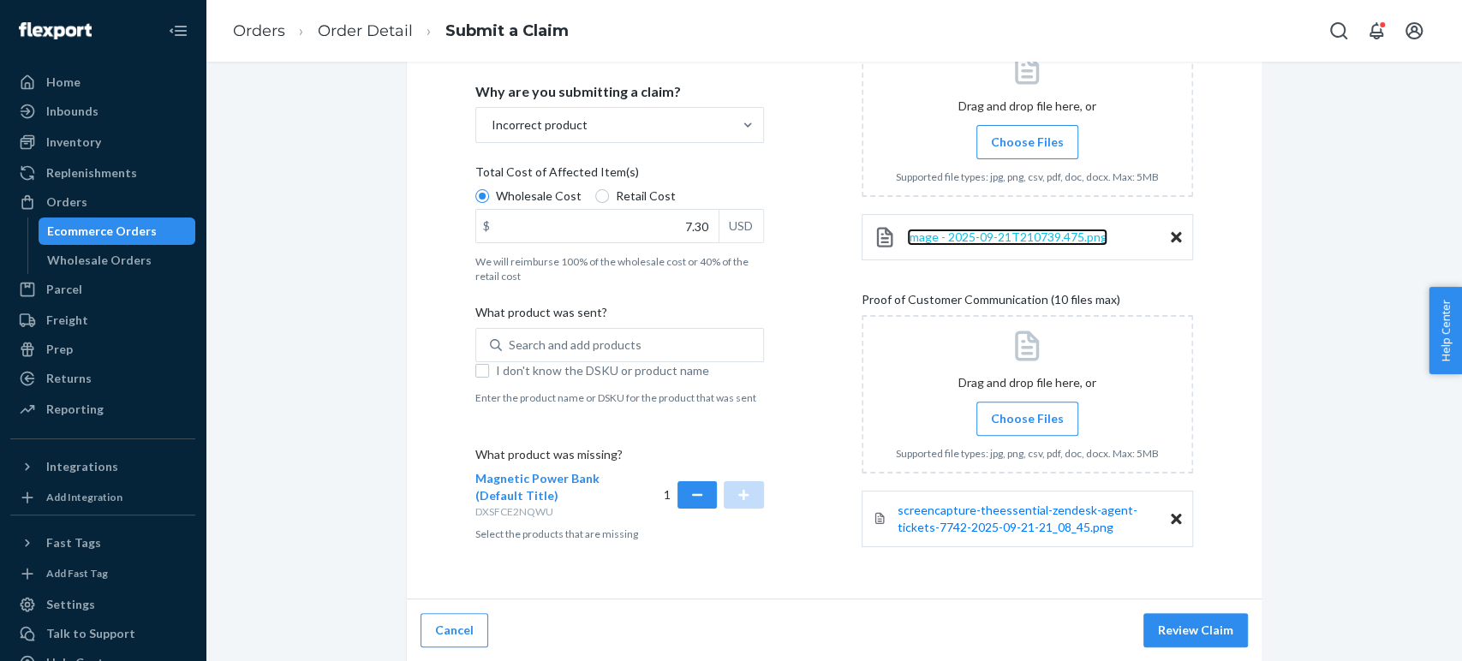
click at [990, 239] on span "image - 2025-09-21T210739.475.png" at bounding box center [1007, 236] width 200 height 15
click at [1167, 635] on button "Review Claim" at bounding box center [1195, 630] width 104 height 34
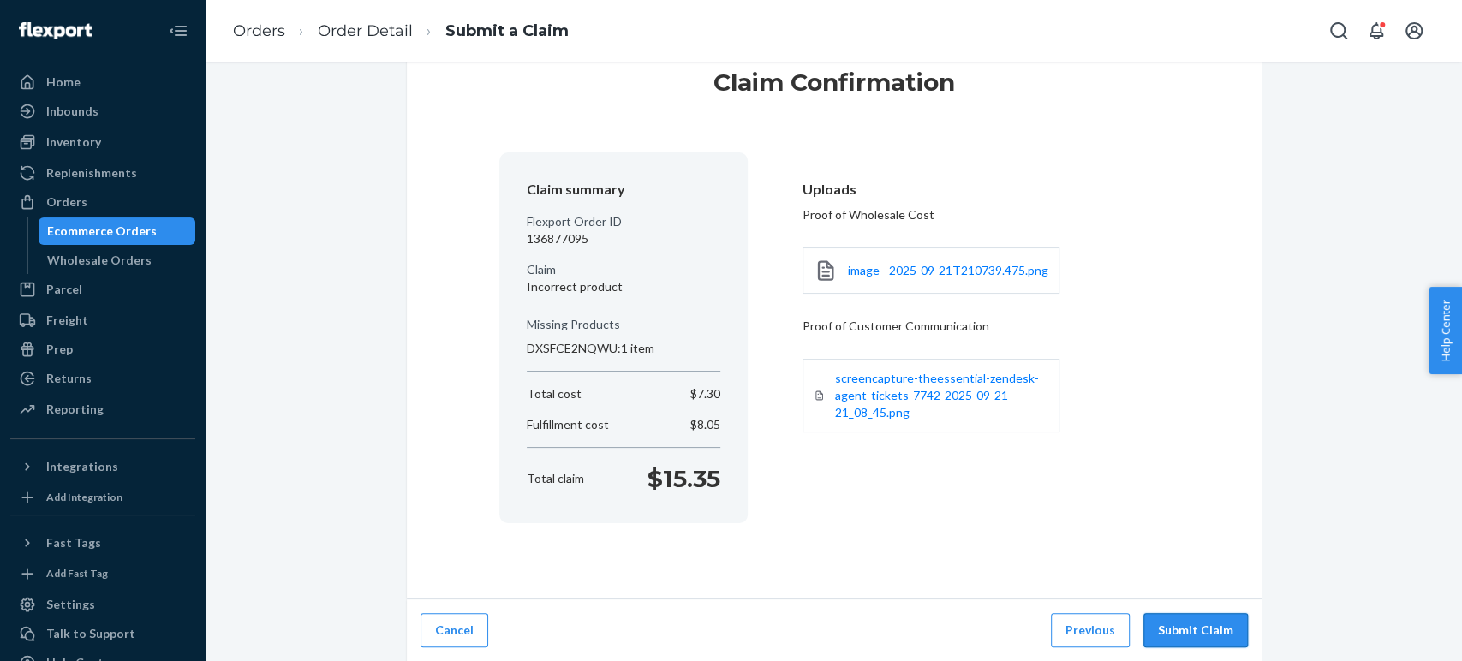
click at [1189, 629] on button "Submit Claim" at bounding box center [1195, 630] width 104 height 34
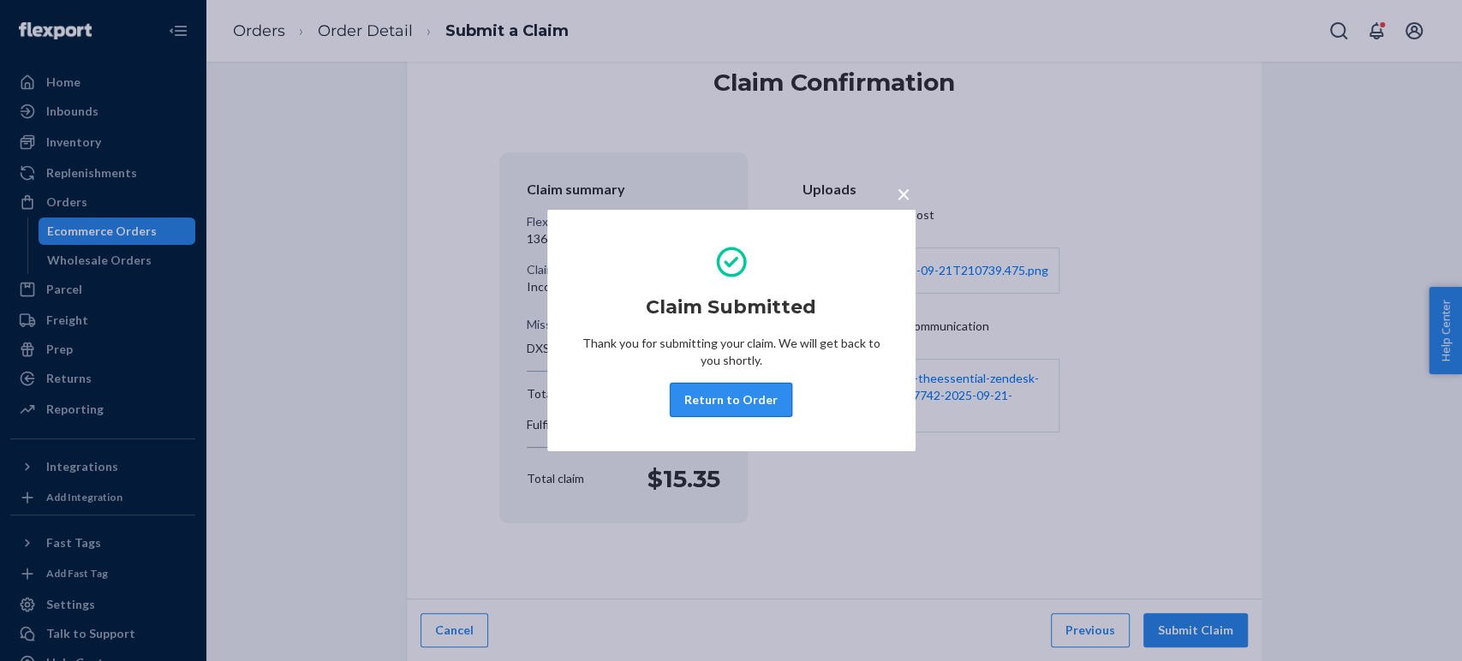
click at [748, 403] on button "Return to Order" at bounding box center [731, 400] width 122 height 34
